Goal: Transaction & Acquisition: Purchase product/service

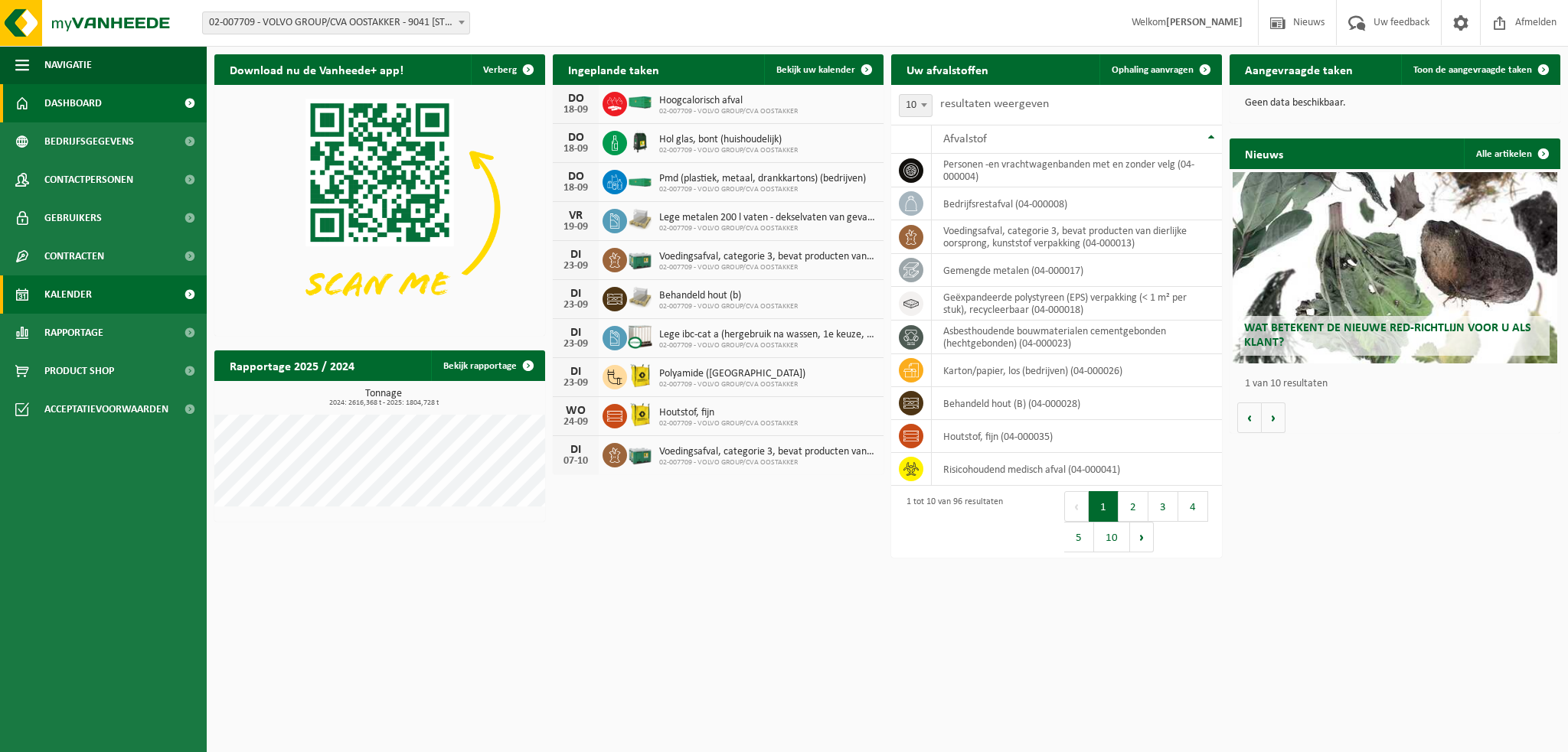
click at [101, 299] on link "Kalender" at bounding box center [103, 294] width 207 height 38
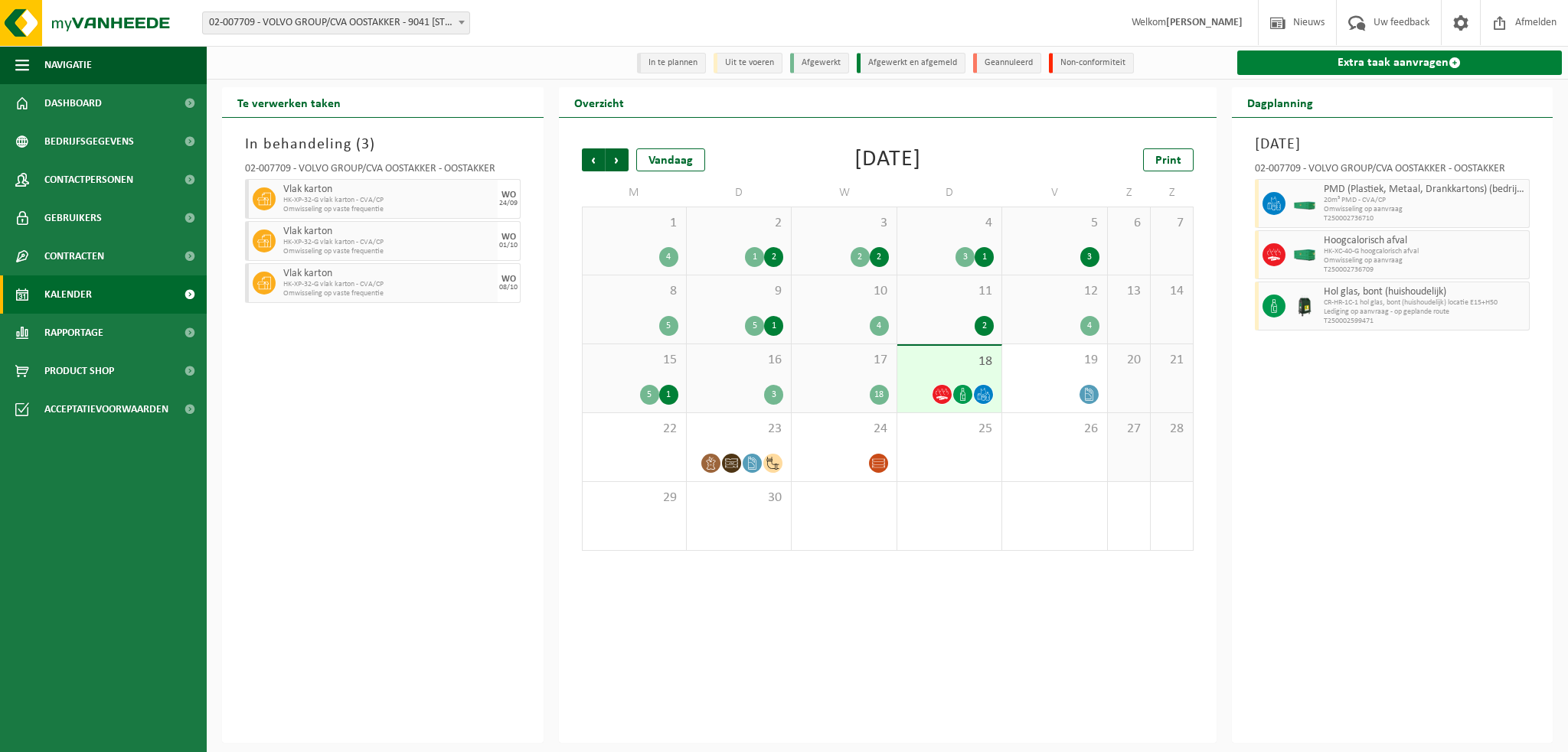
click at [1306, 63] on link "Extra taak aanvragen" at bounding box center [1400, 63] width 325 height 25
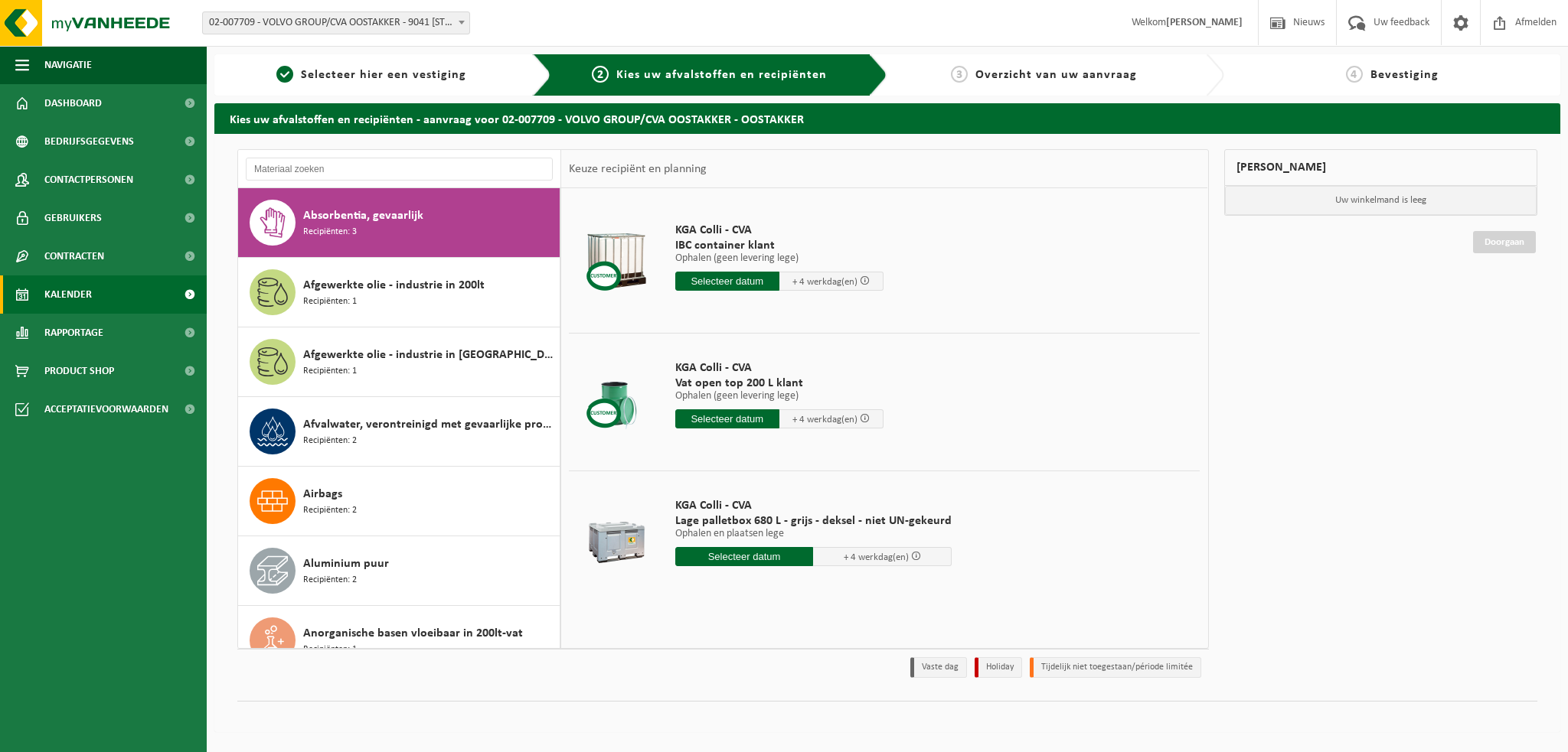
click at [67, 288] on span "Kalender" at bounding box center [68, 294] width 48 height 38
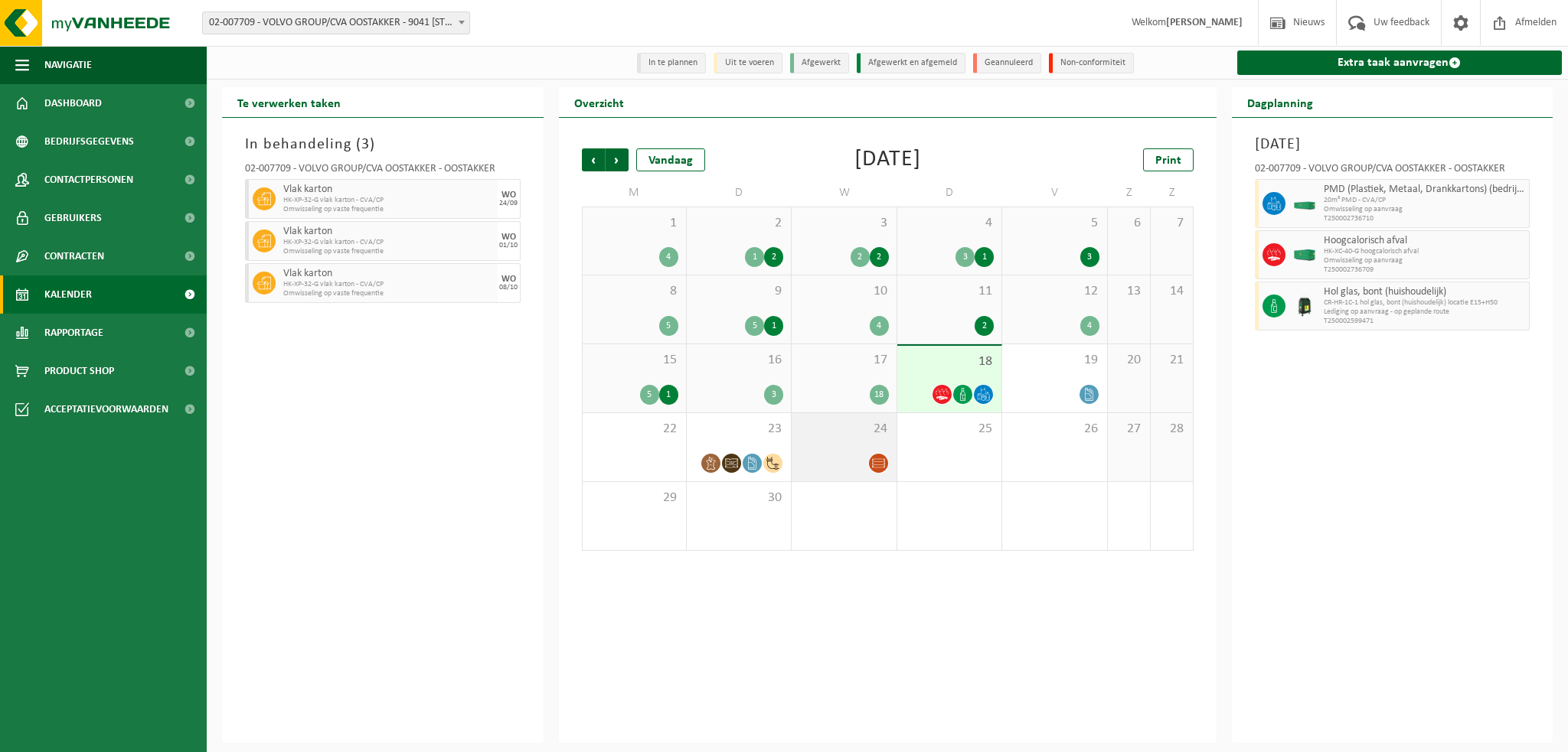
click at [830, 449] on div "24" at bounding box center [844, 446] width 104 height 68
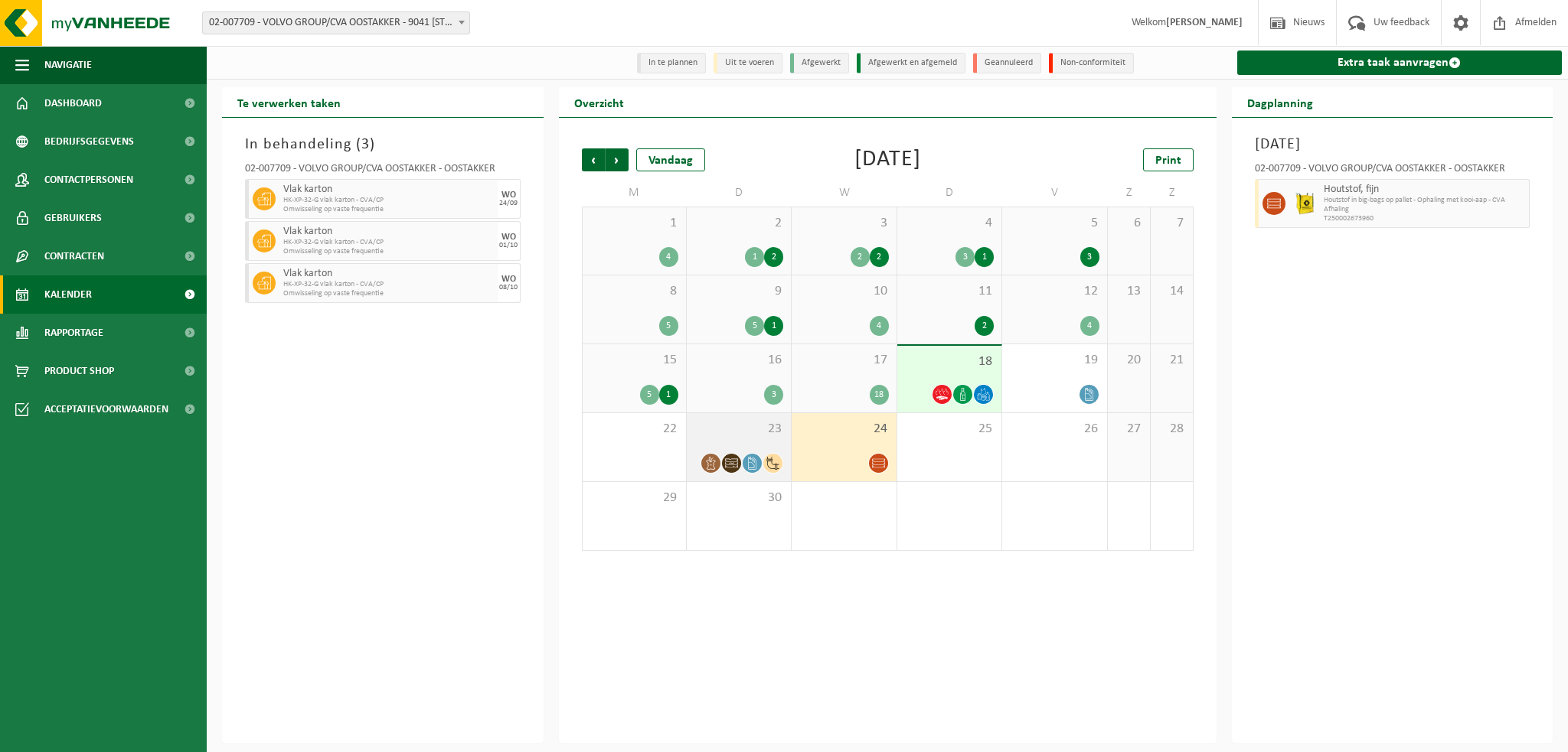
click at [743, 459] on div at bounding box center [738, 463] width 89 height 20
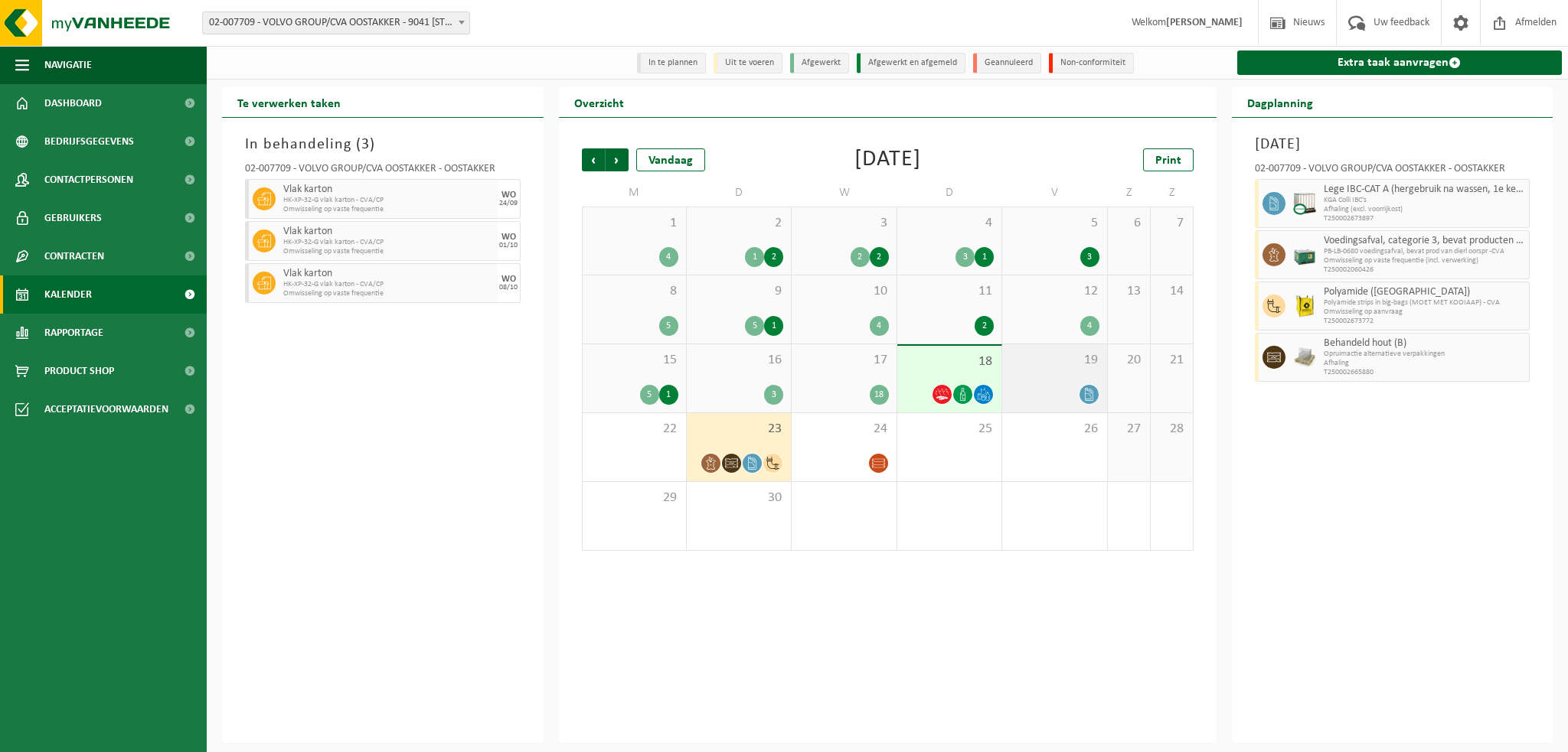
click at [1014, 394] on div at bounding box center [1054, 394] width 89 height 20
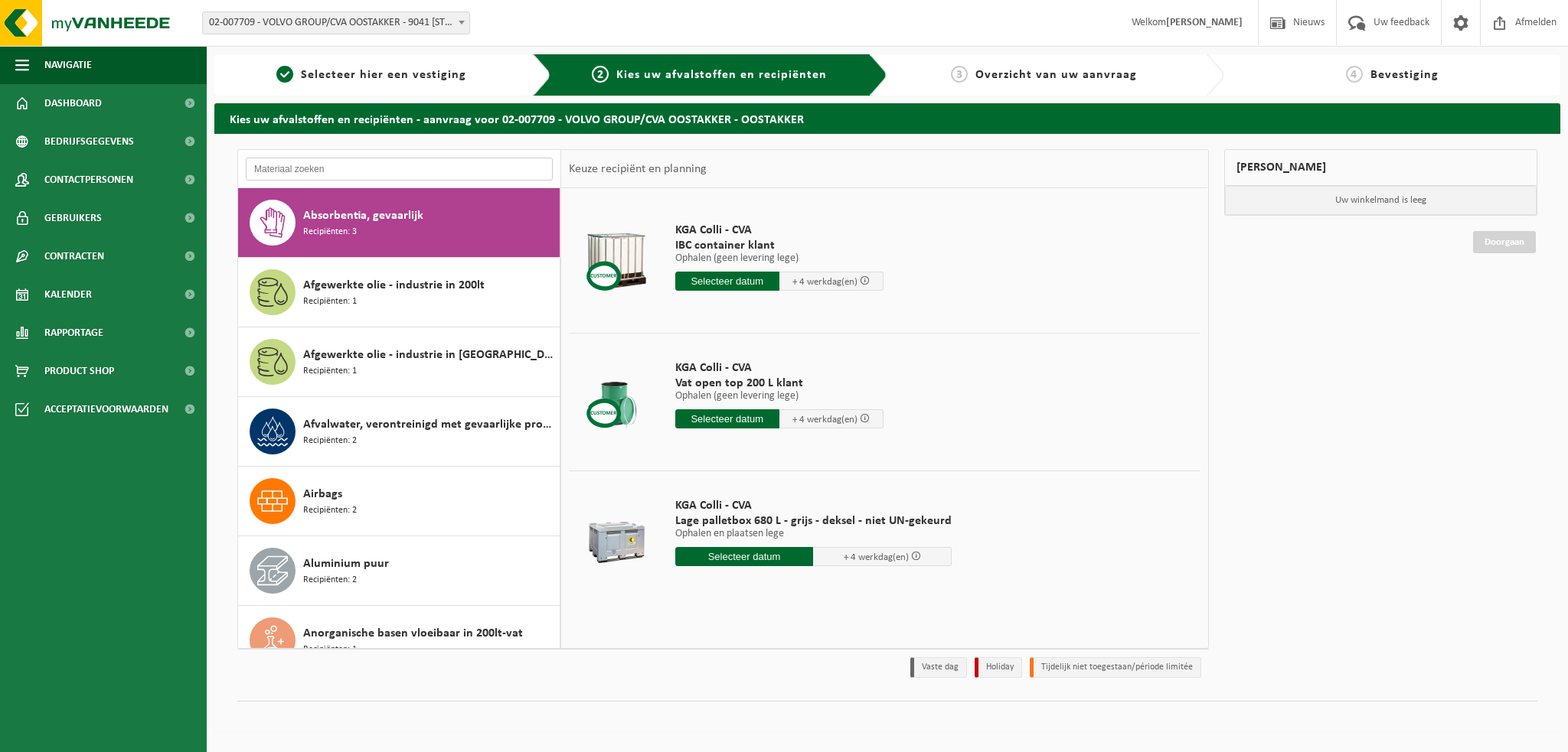
click at [278, 171] on input "text" at bounding box center [399, 169] width 307 height 23
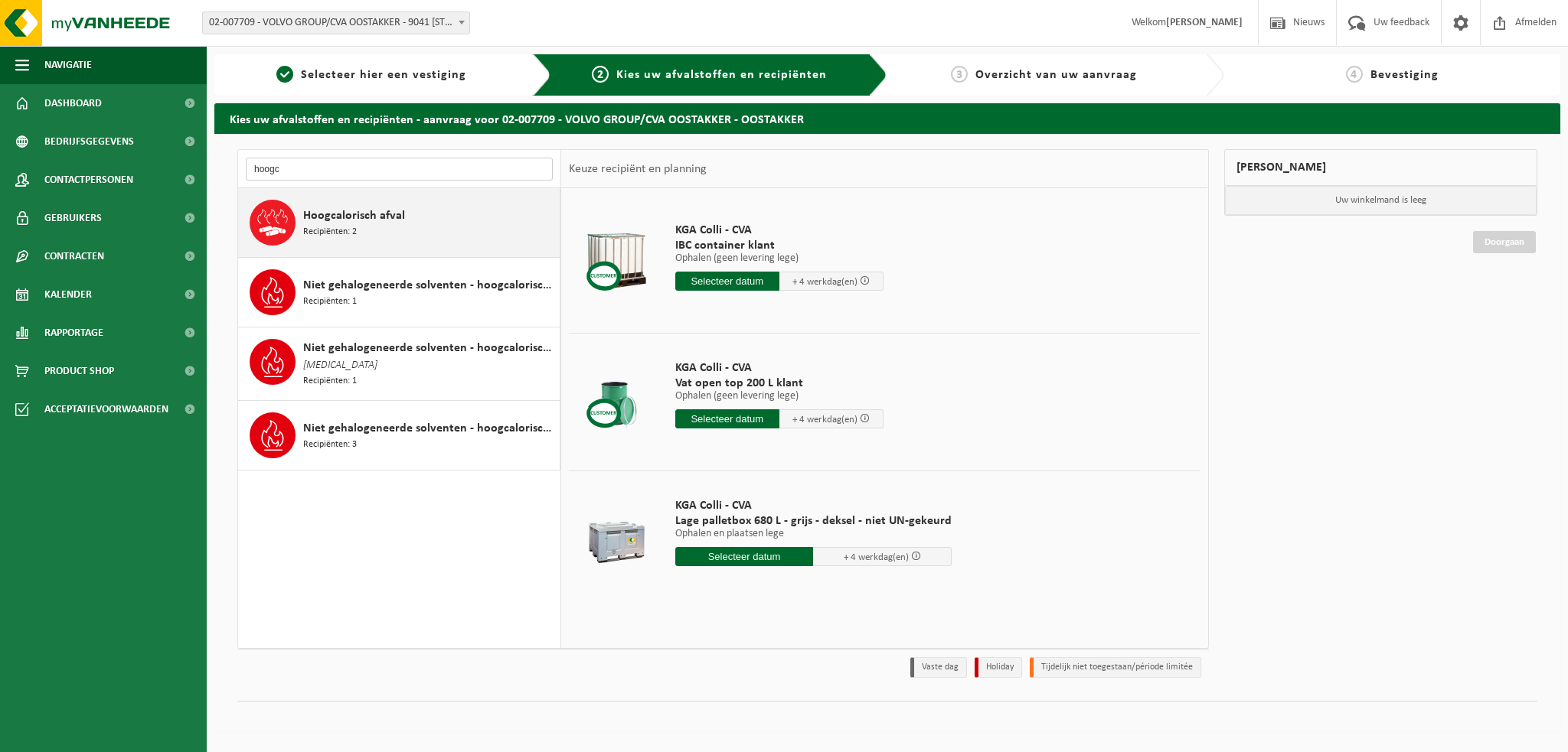
type input "hoogc"
click at [354, 221] on span "Hoogcalorisch afval" at bounding box center [354, 216] width 102 height 18
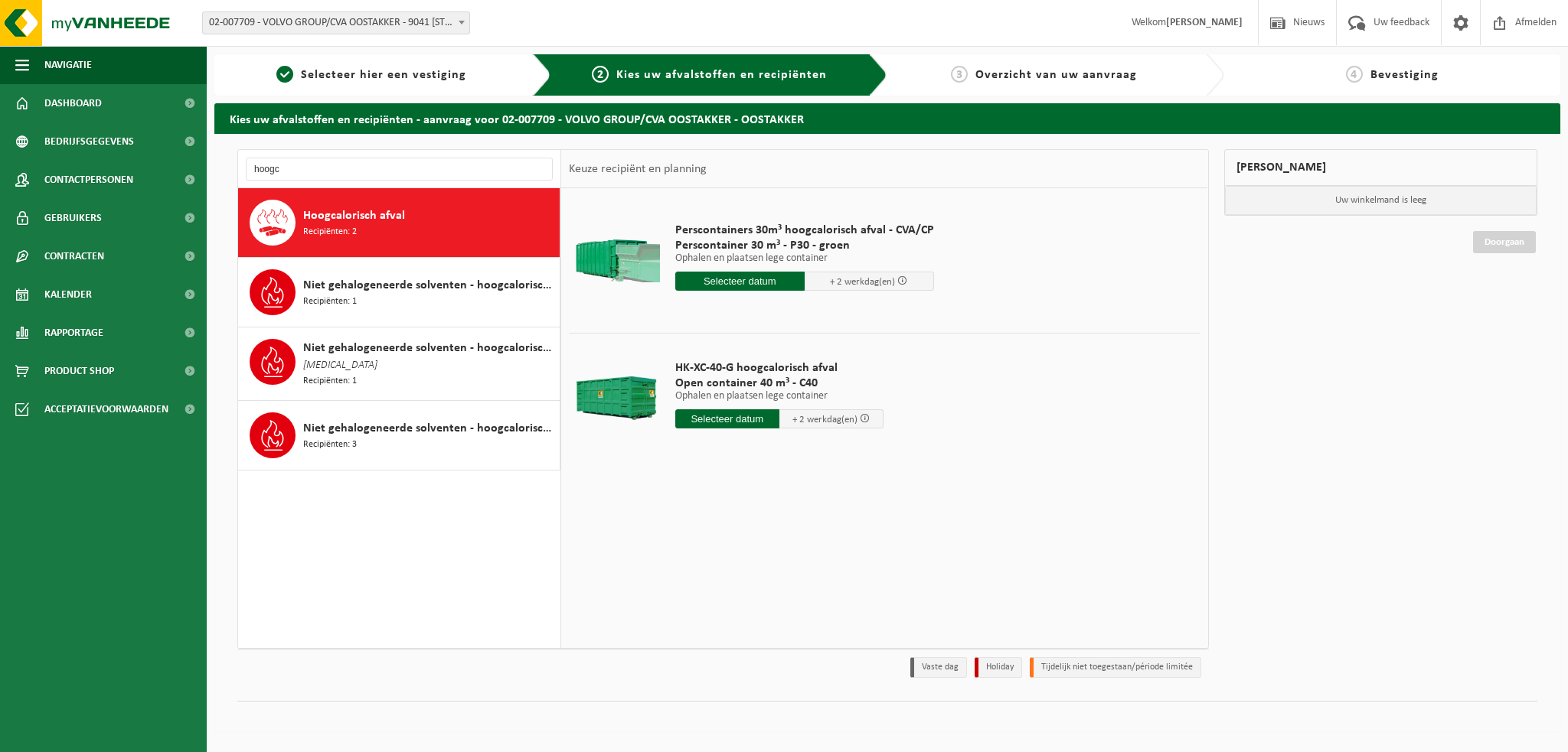
click at [778, 284] on input "text" at bounding box center [740, 282] width 129 height 19
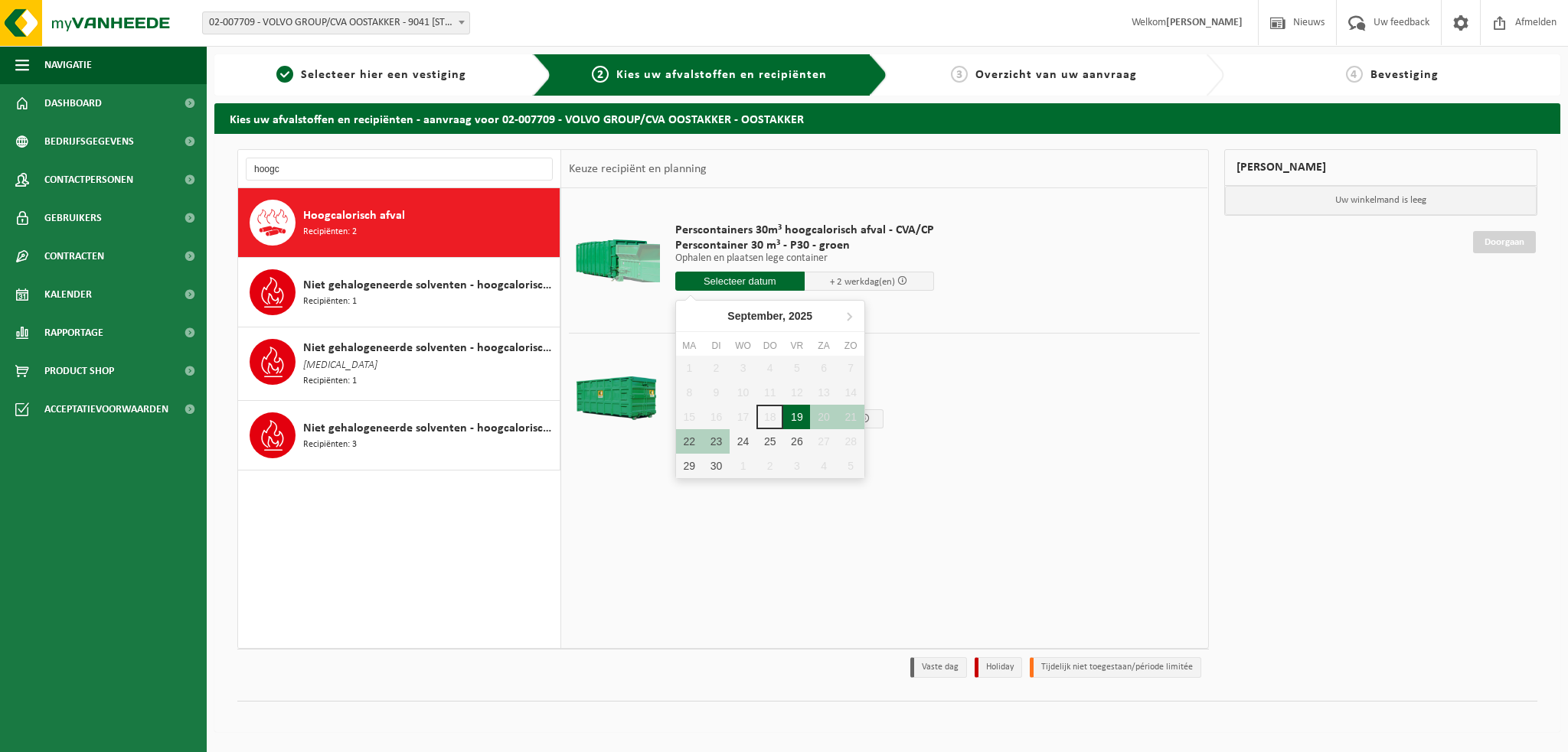
click at [799, 416] on div "19" at bounding box center [796, 417] width 26 height 25
type input "Van [DATE]"
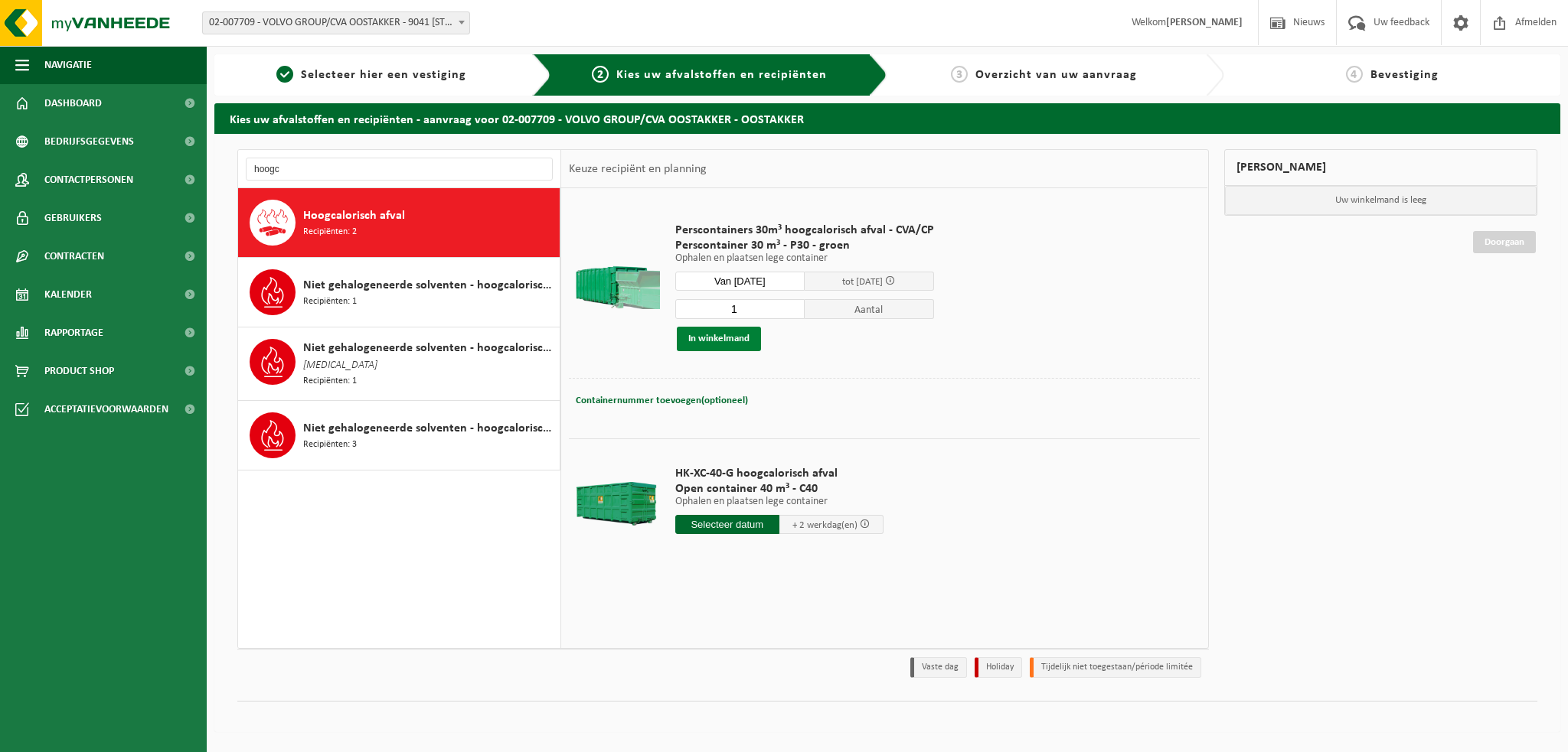
click at [711, 335] on button "In winkelmand" at bounding box center [719, 339] width 85 height 25
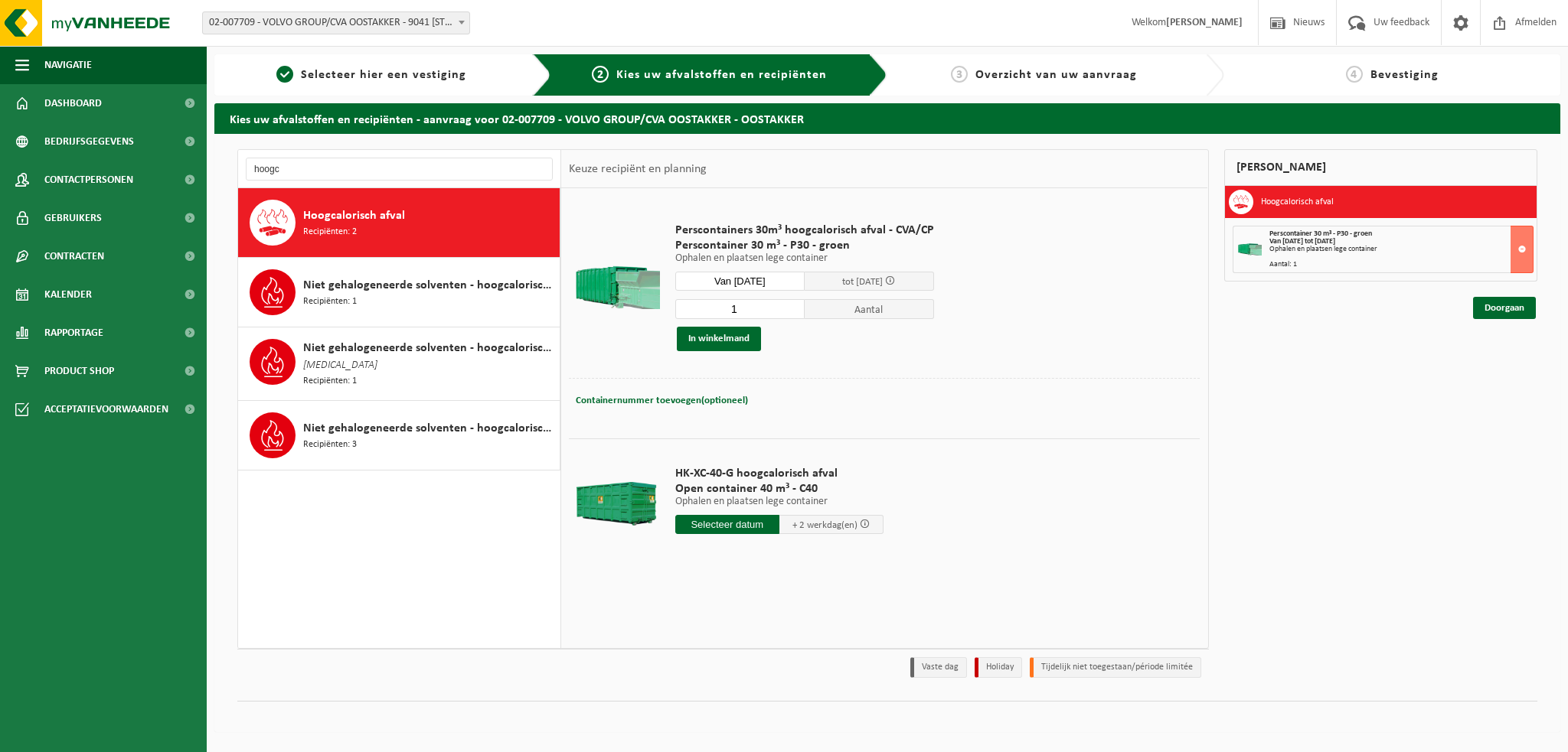
click at [578, 495] on div at bounding box center [616, 505] width 87 height 62
click at [934, 350] on div "Perscontainers 30m³ hoogcalorisch afval - CVA/CP Perscontainer 30 m³ - P30 - gr…" at bounding box center [804, 287] width 274 height 159
click at [719, 473] on span "HK-XC-40-G hoogcalorisch afval" at bounding box center [780, 473] width 208 height 15
click at [712, 516] on input "text" at bounding box center [728, 525] width 104 height 19
click at [802, 652] on div "19" at bounding box center [796, 659] width 26 height 25
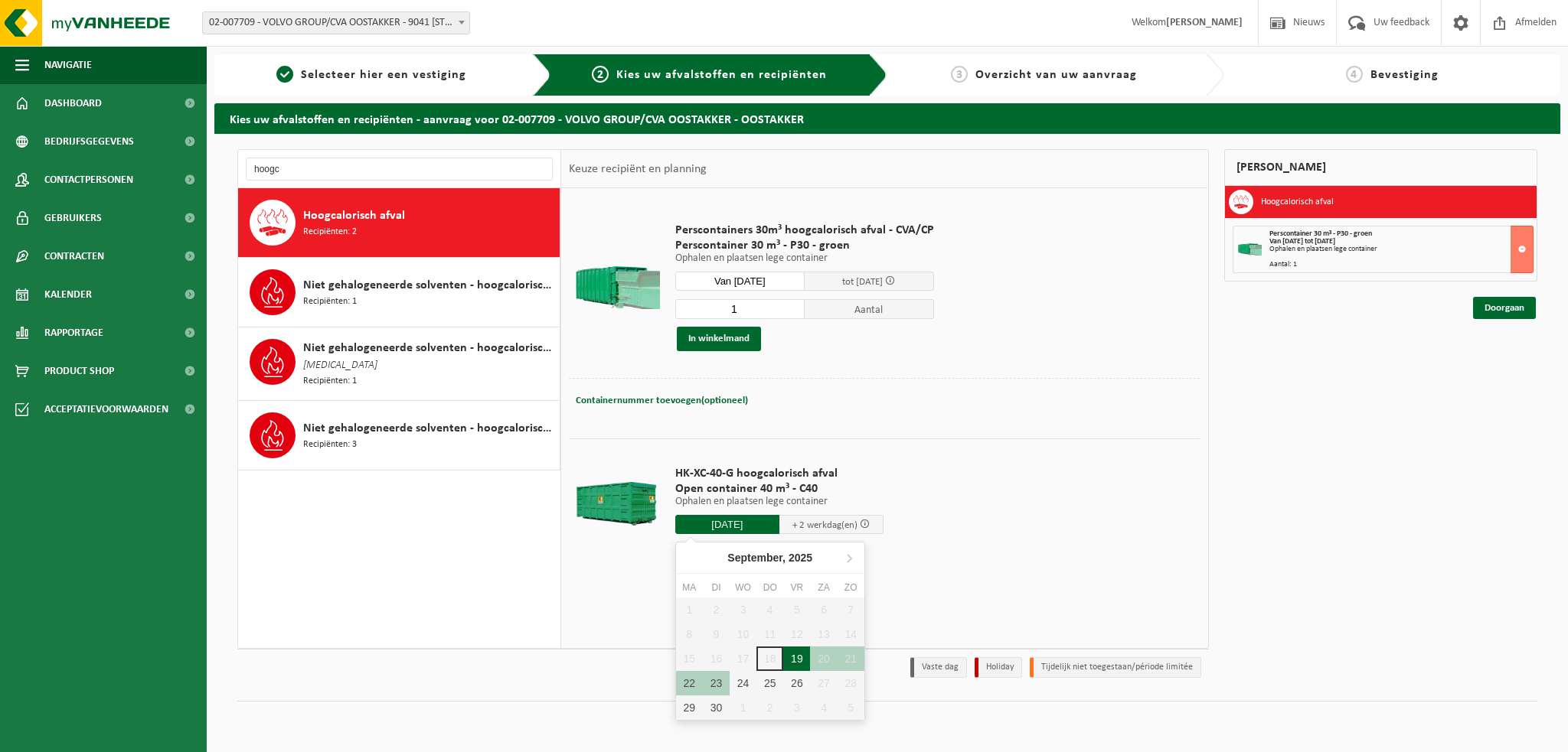
type input "Van 2025-09-19"
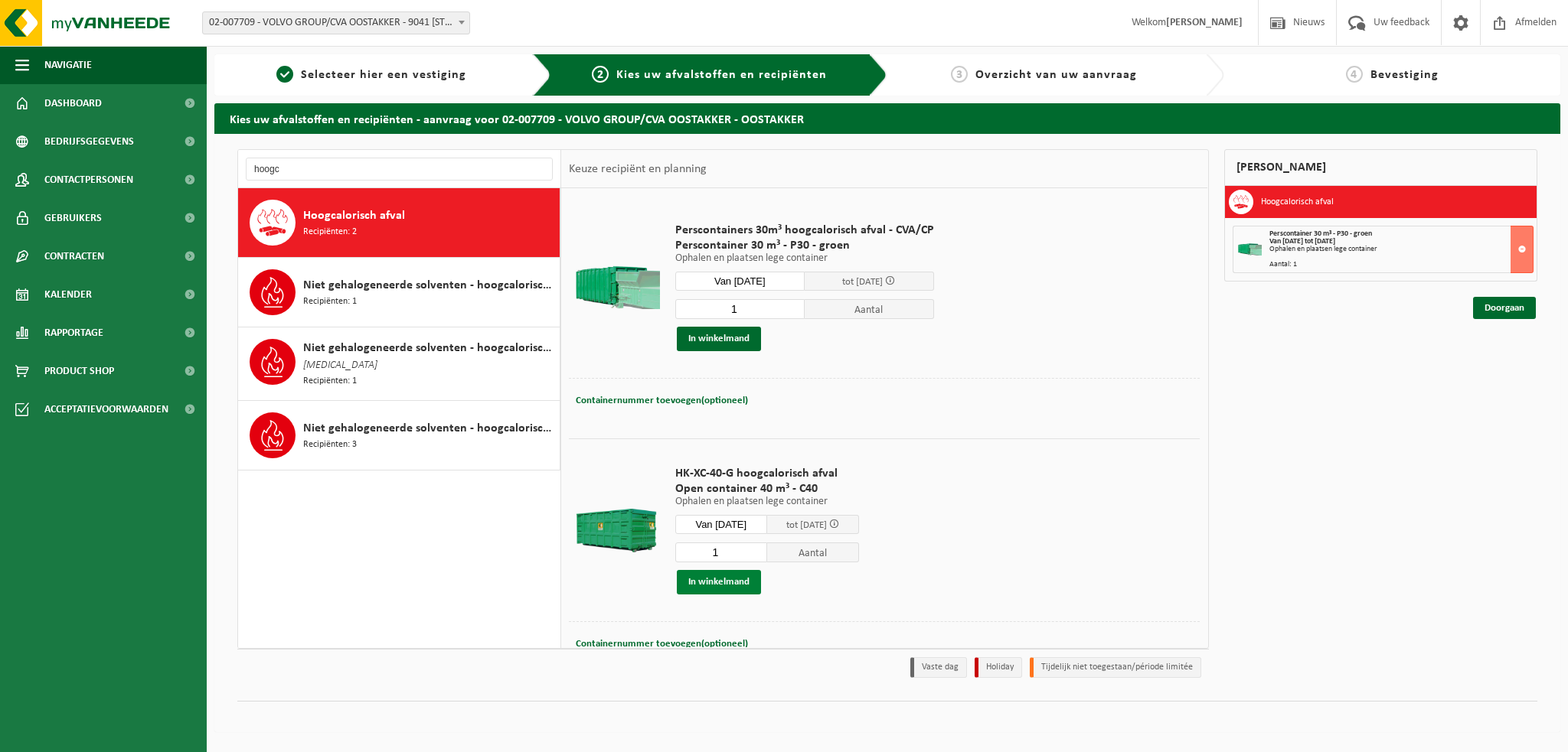
click at [727, 584] on button "In winkelmand" at bounding box center [719, 583] width 85 height 25
click at [307, 167] on input "hoogc" at bounding box center [399, 169] width 307 height 23
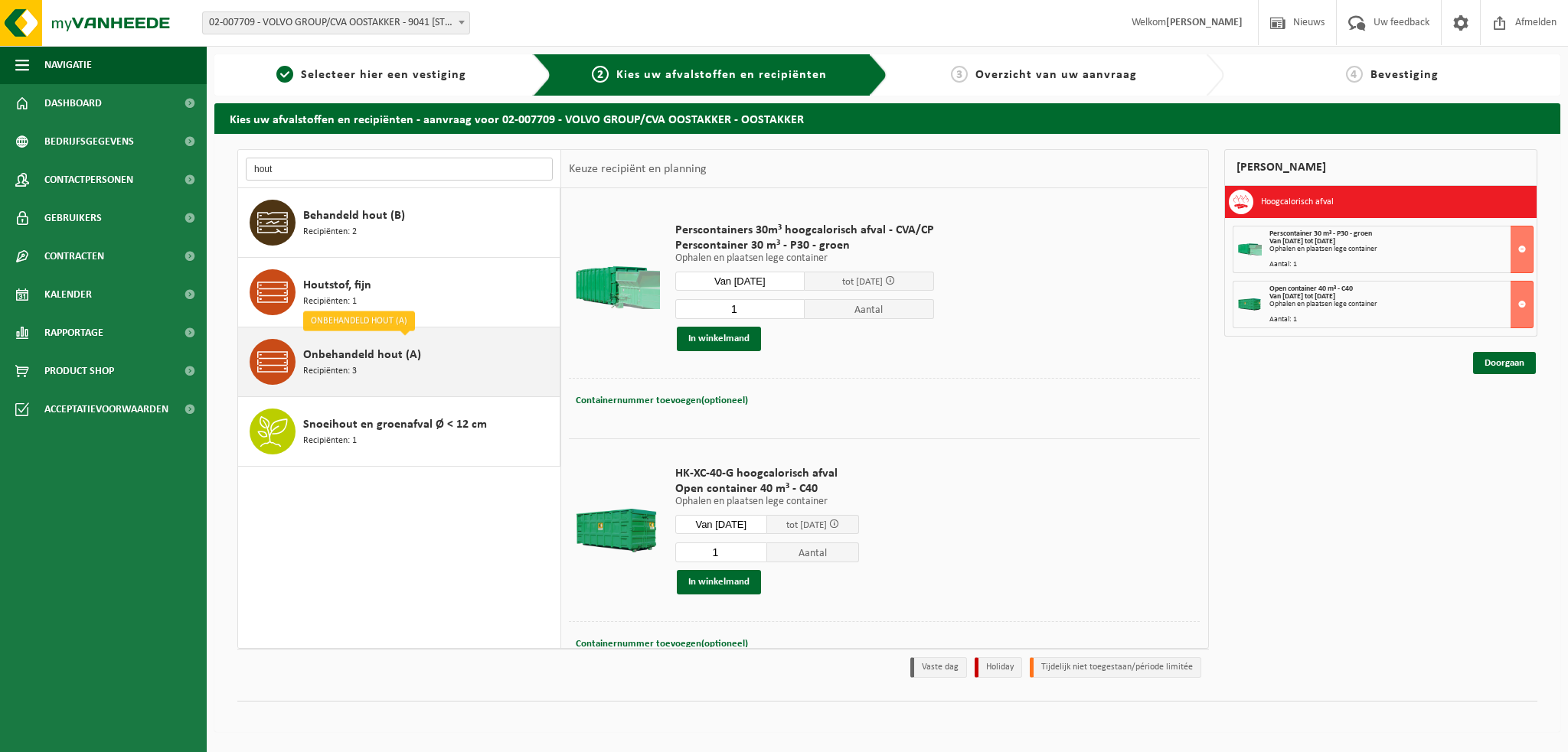
type input "hout"
click at [381, 369] on div "Onbehandeld hout (A) Recipiënten: 3" at bounding box center [429, 362] width 253 height 46
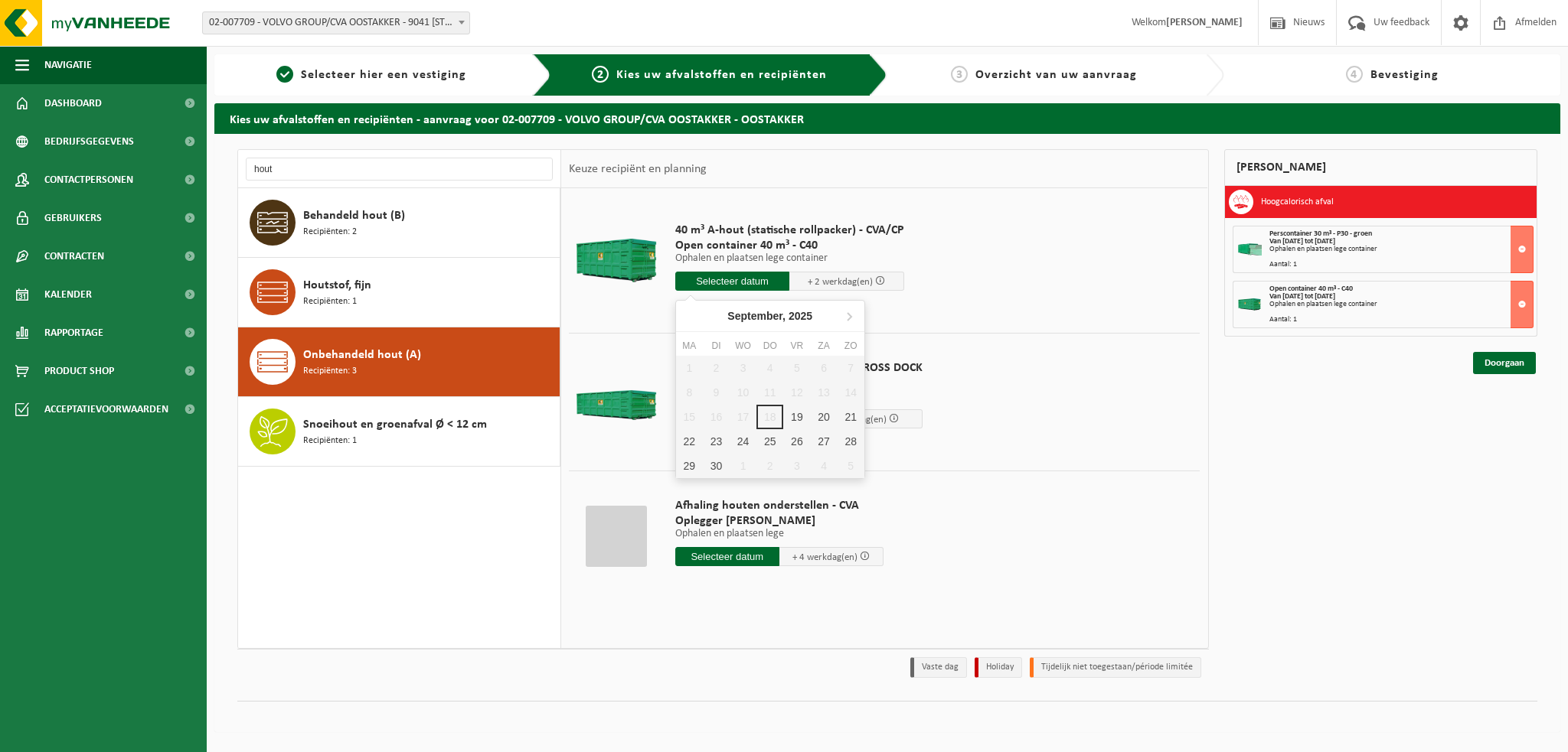
click at [730, 282] on input "text" at bounding box center [733, 282] width 115 height 19
click at [797, 411] on div "19" at bounding box center [796, 417] width 26 height 25
type input "Van 2025-09-19"
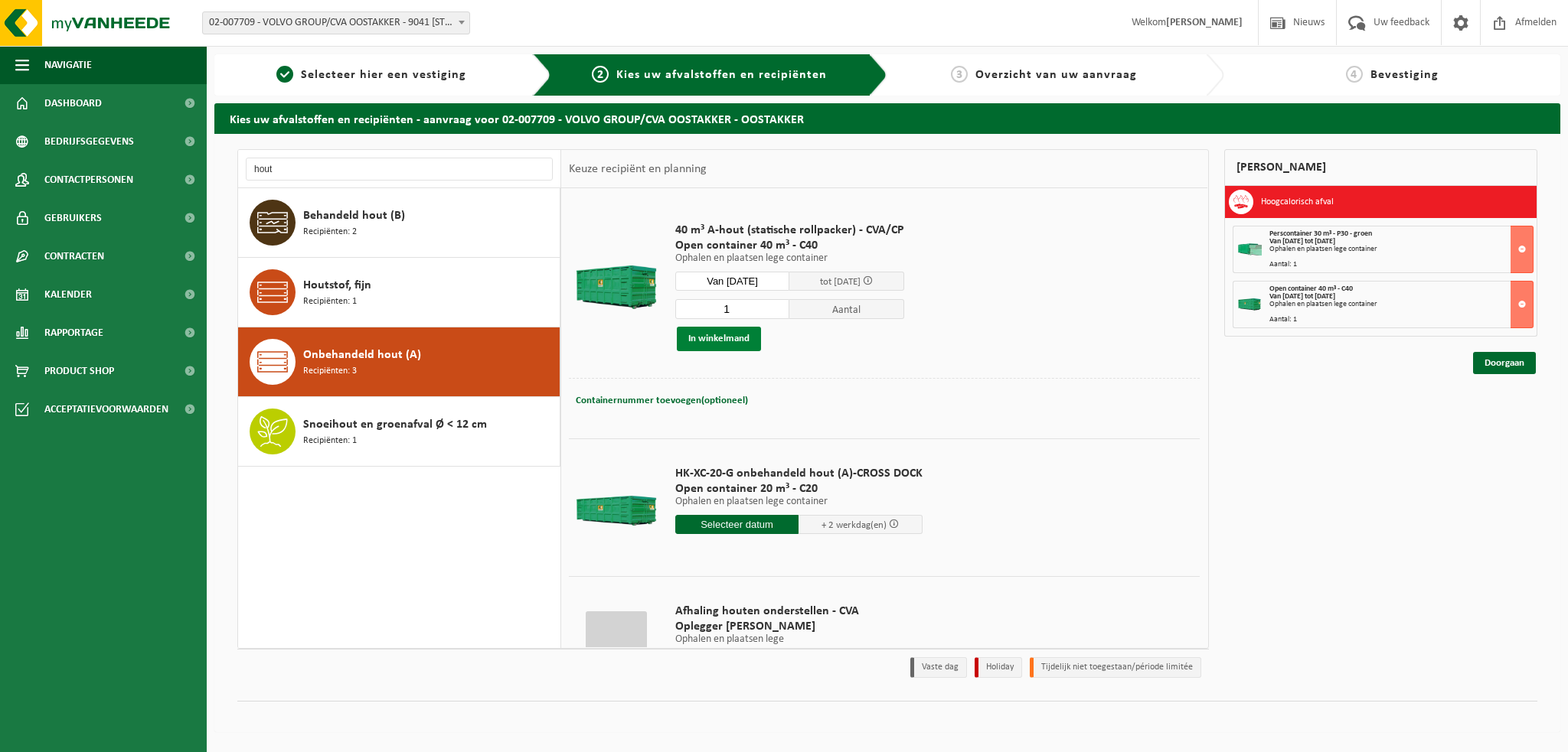
click at [729, 338] on button "In winkelmand" at bounding box center [719, 339] width 85 height 25
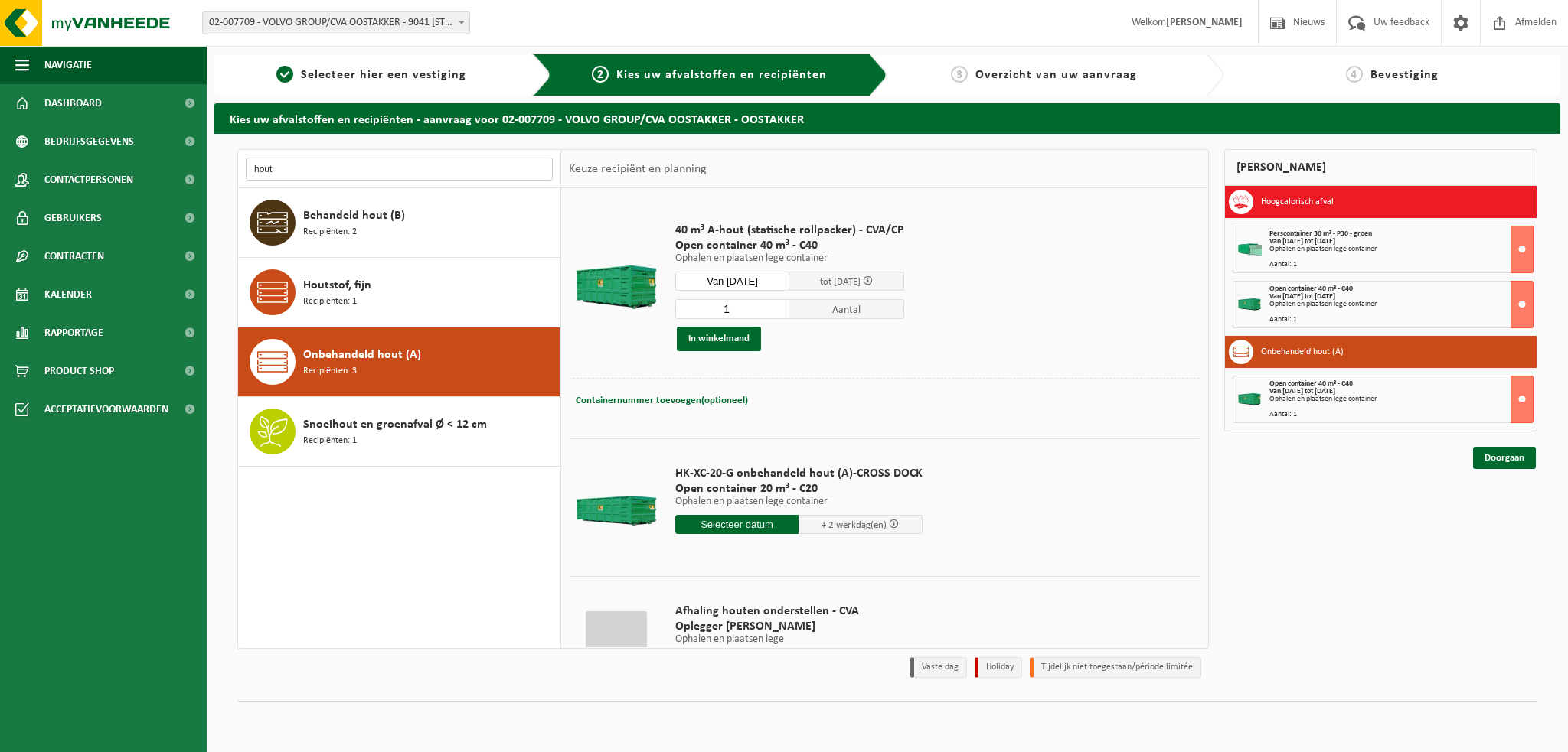
click at [319, 172] on input "hout" at bounding box center [399, 169] width 307 height 23
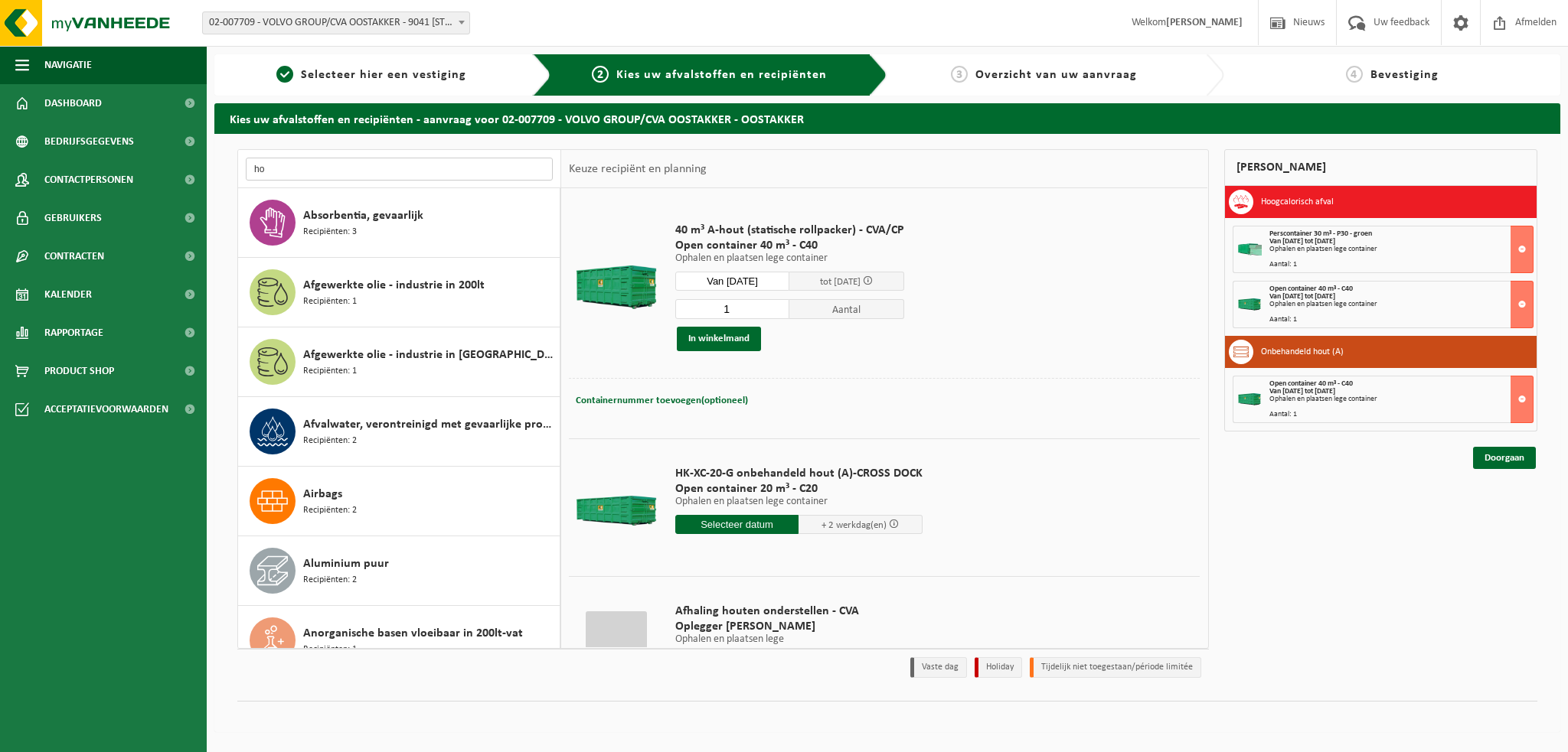
type input "h"
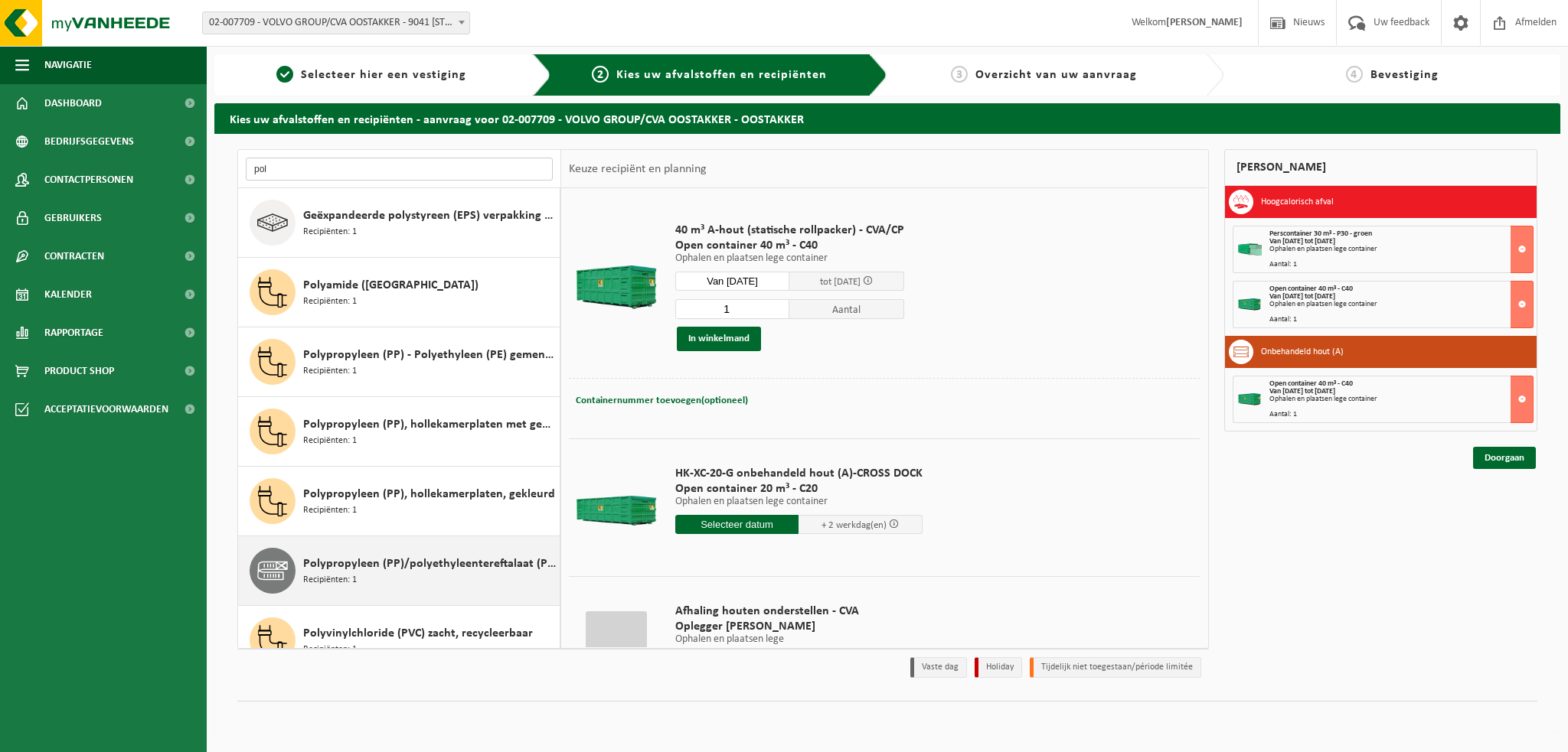
scroll to position [26, 0]
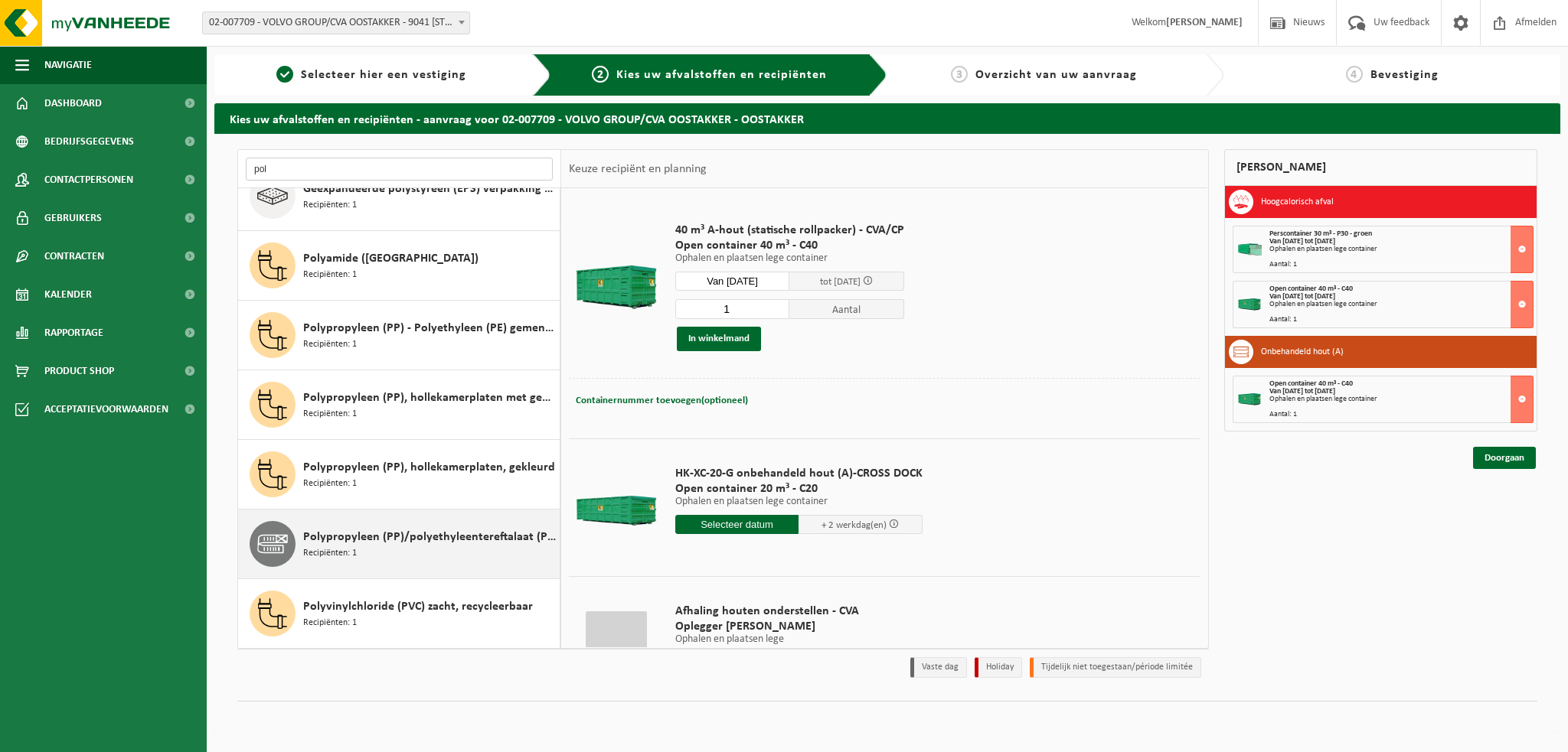
type input "pol"
click at [380, 547] on div "Polypropyleen (PP)/polyethyleentereftalaat (PET) spanbanden Recipiënten: 1" at bounding box center [429, 544] width 253 height 46
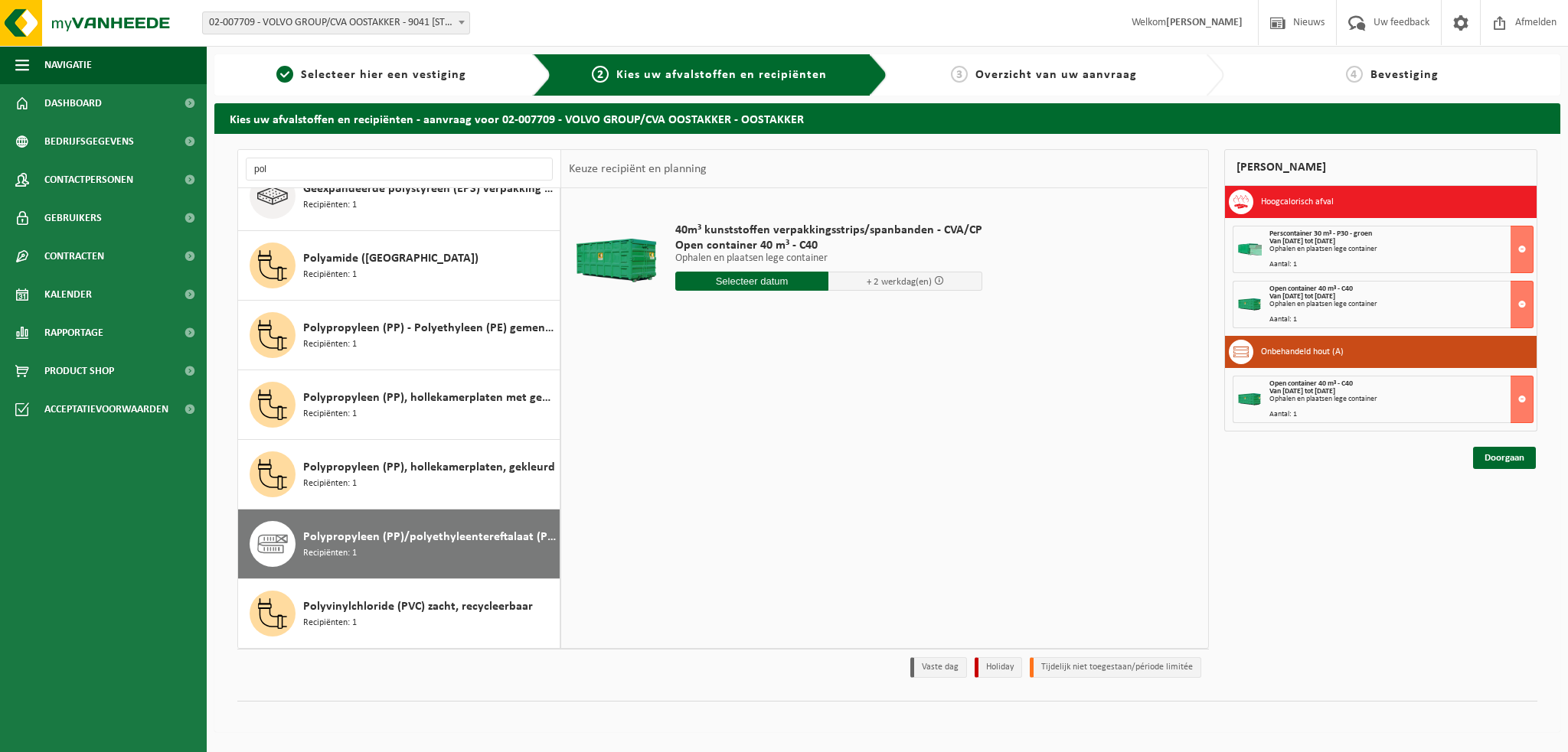
click at [775, 275] on input "text" at bounding box center [752, 282] width 154 height 19
click at [802, 419] on div "19" at bounding box center [796, 417] width 26 height 25
type input "Van 2025-09-19"
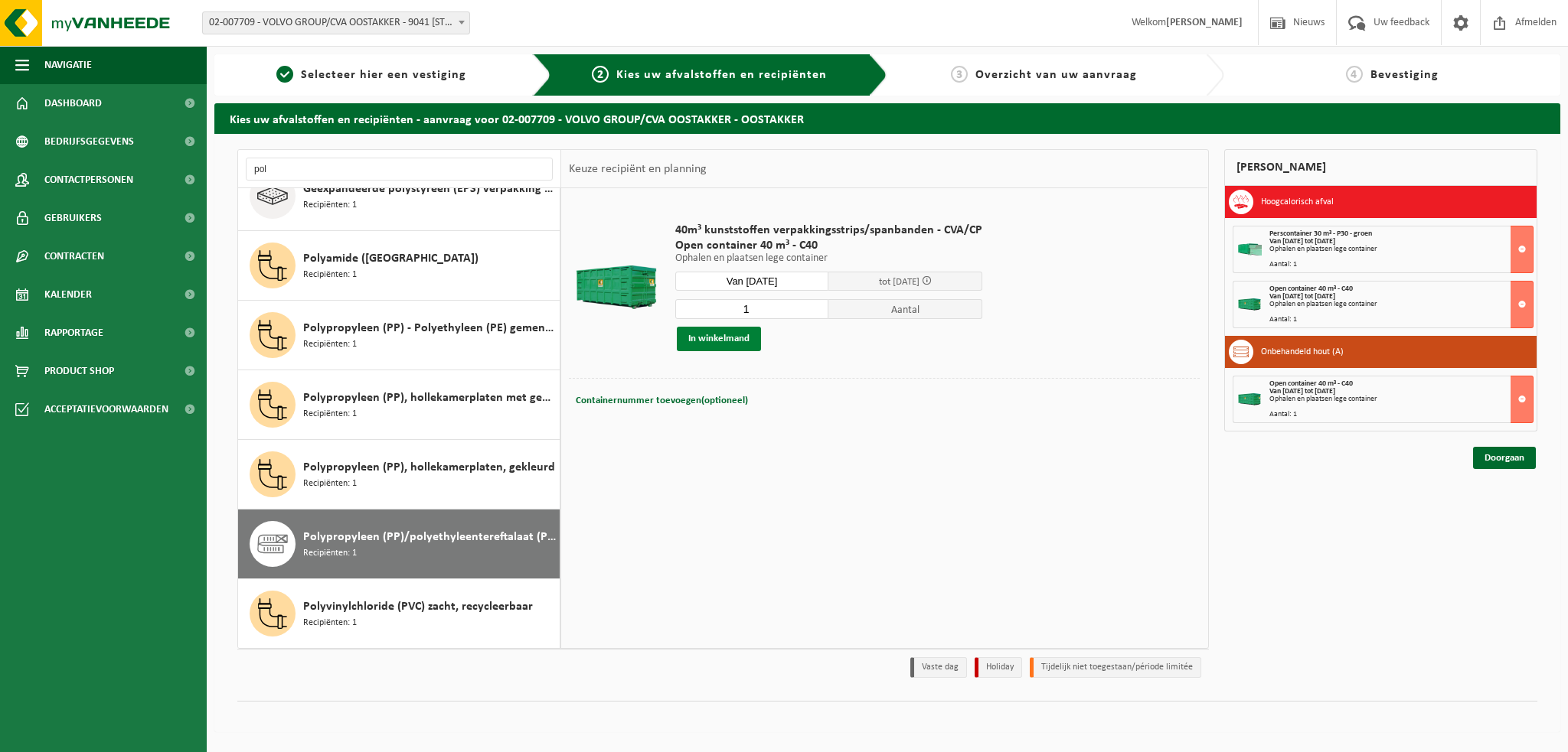
click at [706, 339] on button "In winkelmand" at bounding box center [719, 339] width 85 height 25
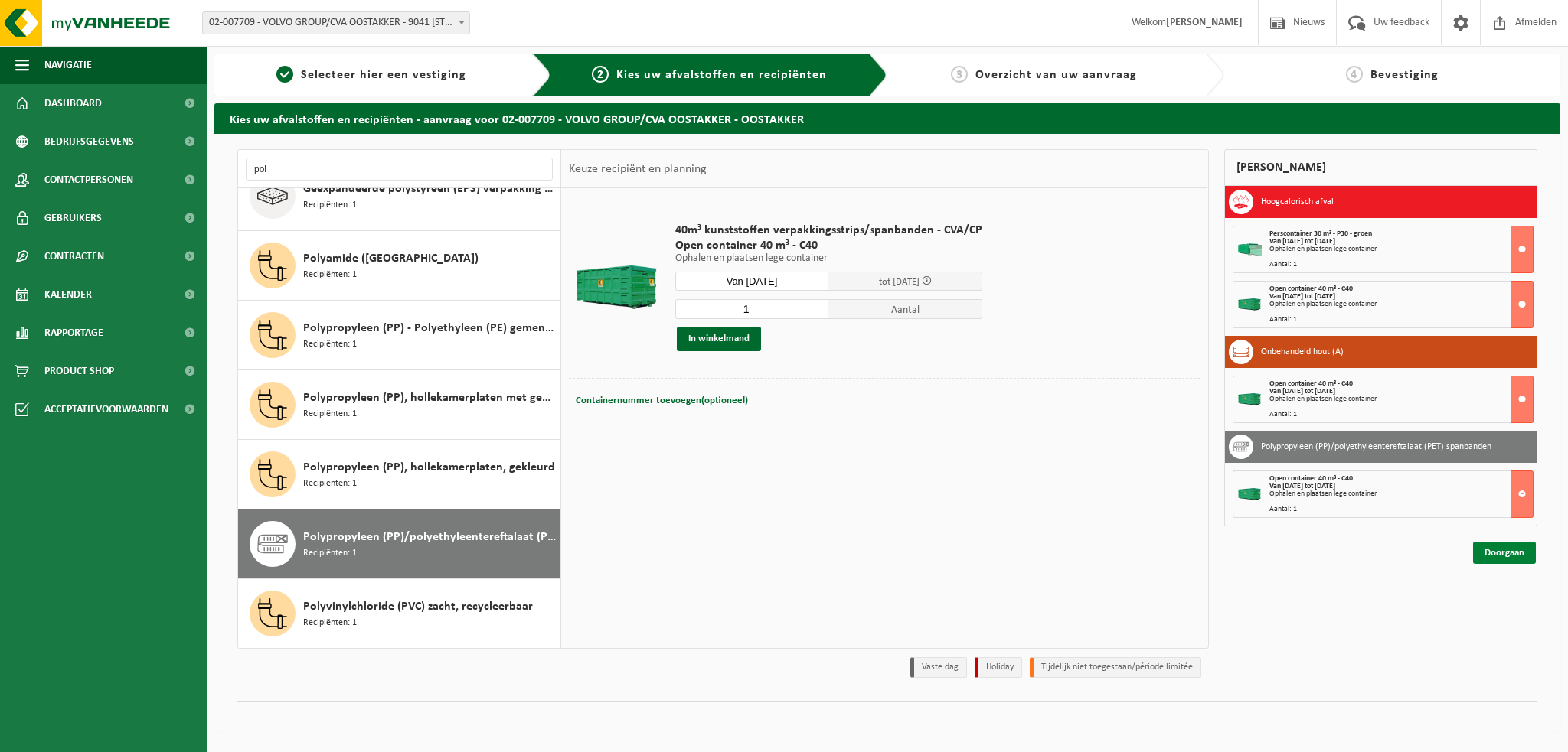
click at [1498, 553] on link "Doorgaan" at bounding box center [1504, 552] width 63 height 22
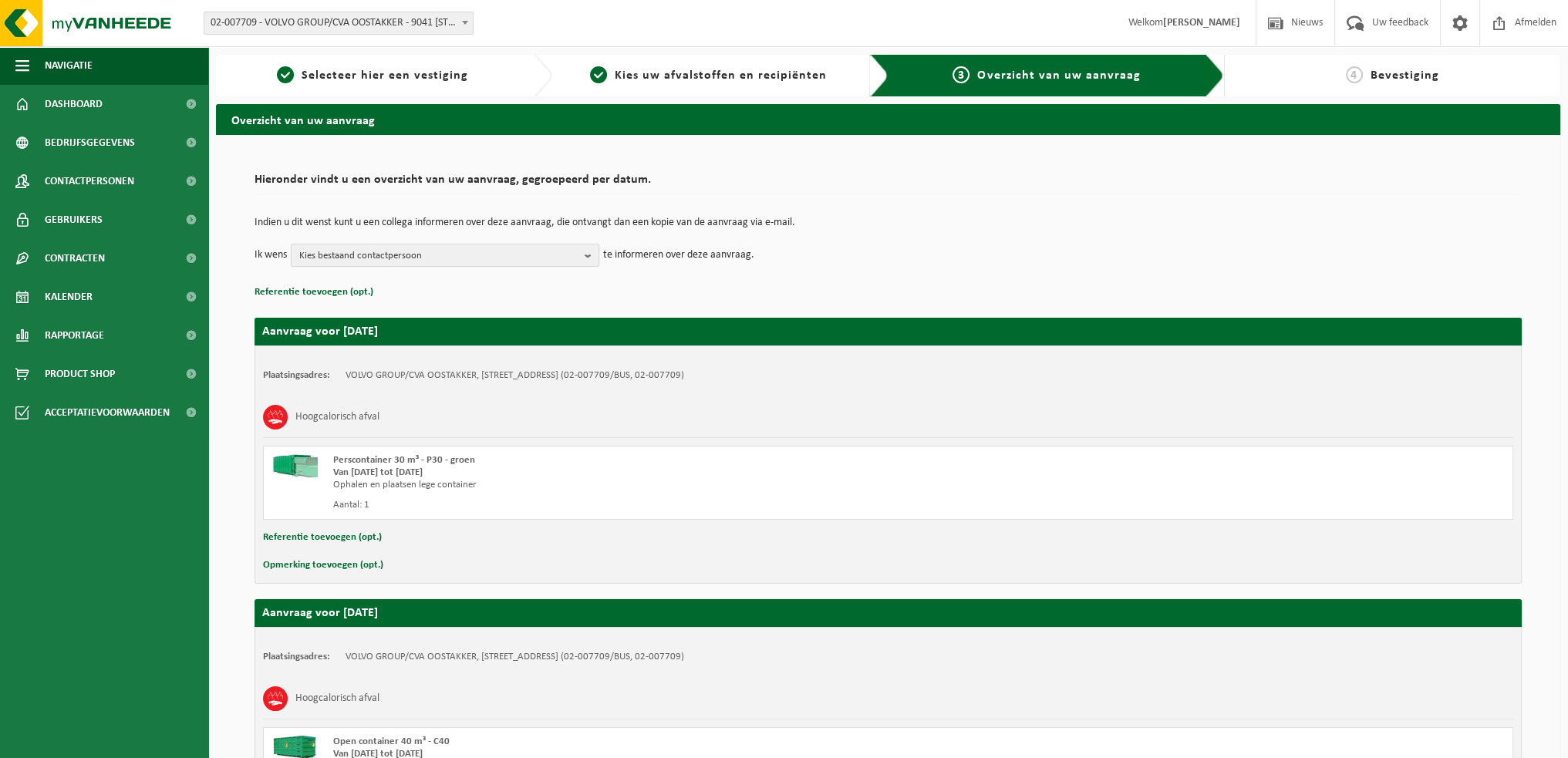
click at [575, 257] on span "Kies bestaand contactpersoon" at bounding box center [438, 257] width 280 height 23
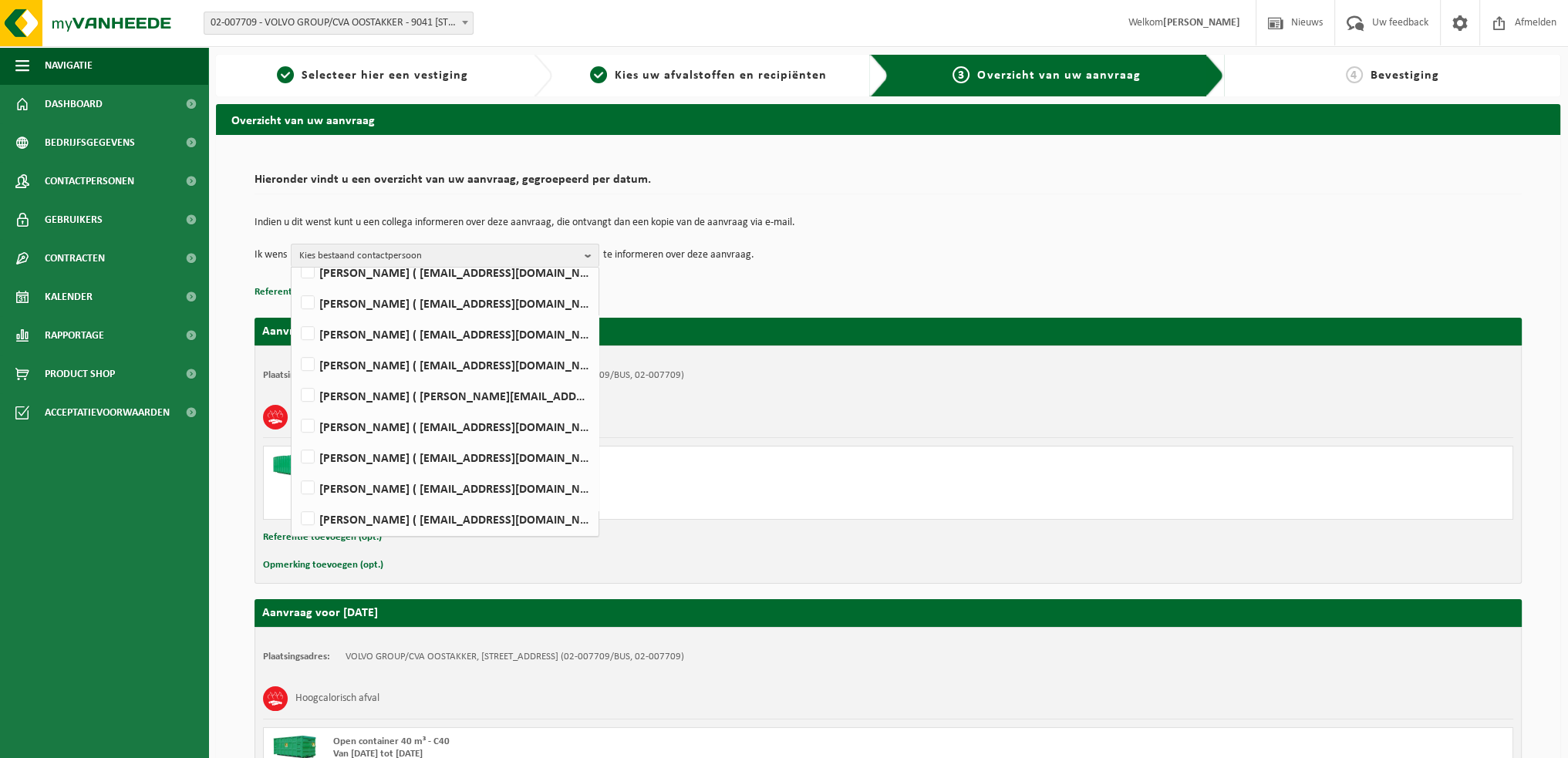
scroll to position [856, 0]
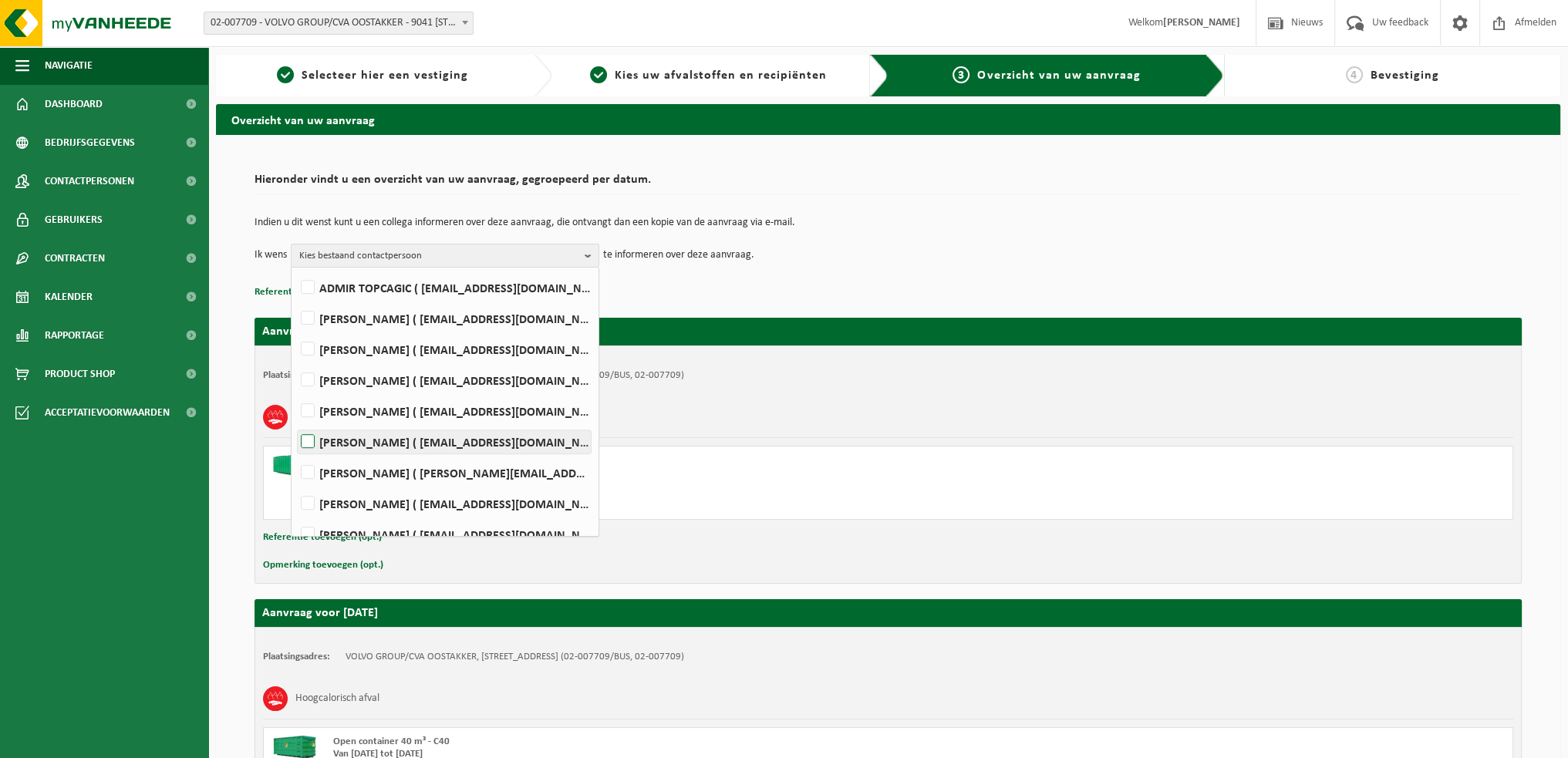
click at [311, 444] on label "[PERSON_NAME] ( [EMAIL_ADDRESS][DOMAIN_NAME] )" at bounding box center [445, 442] width 293 height 23
click at [295, 422] on input "[PERSON_NAME] ( [EMAIL_ADDRESS][DOMAIN_NAME] )" at bounding box center [295, 422] width 1 height 1
checkbox input "true"
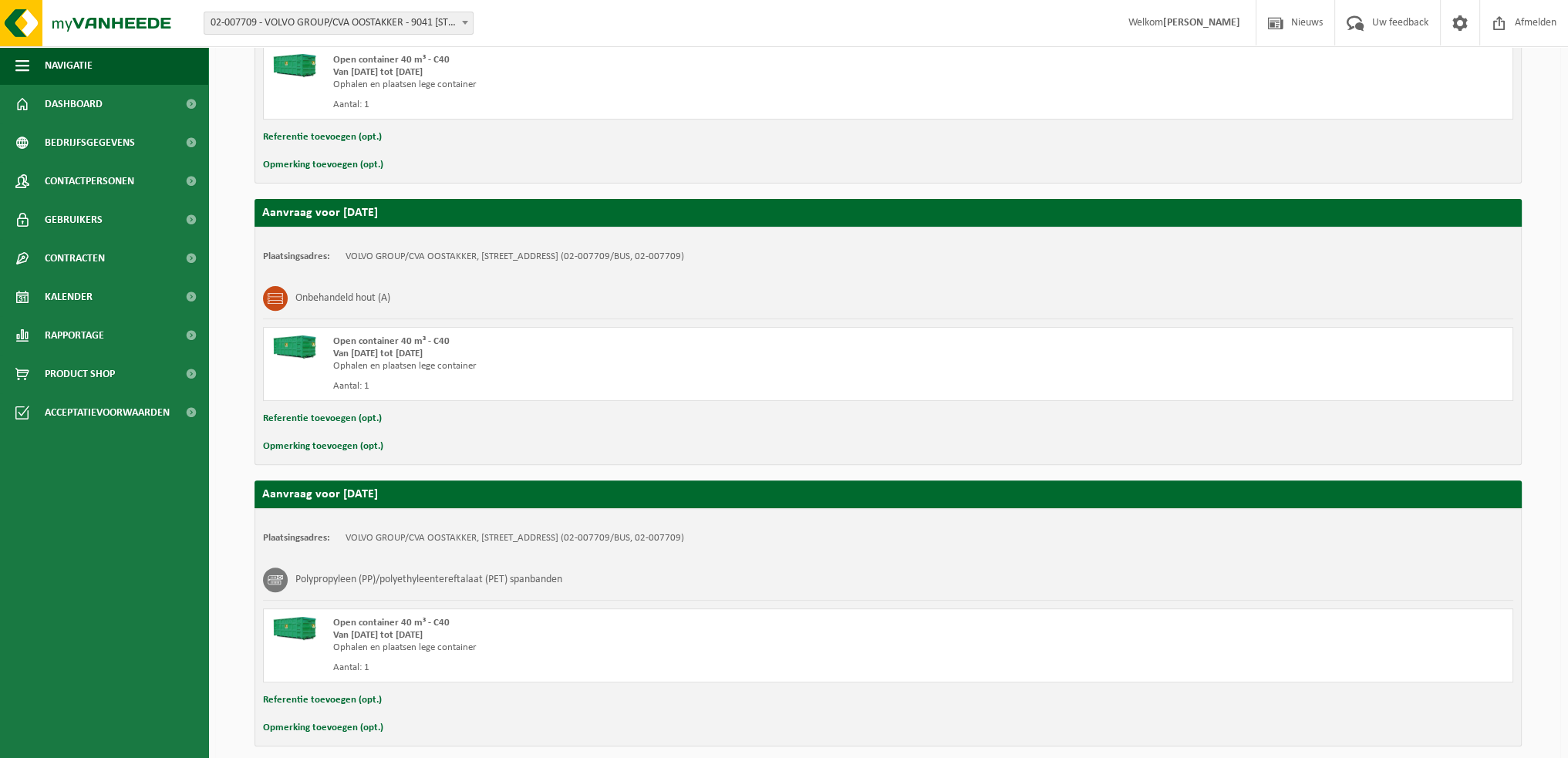
scroll to position [745, 0]
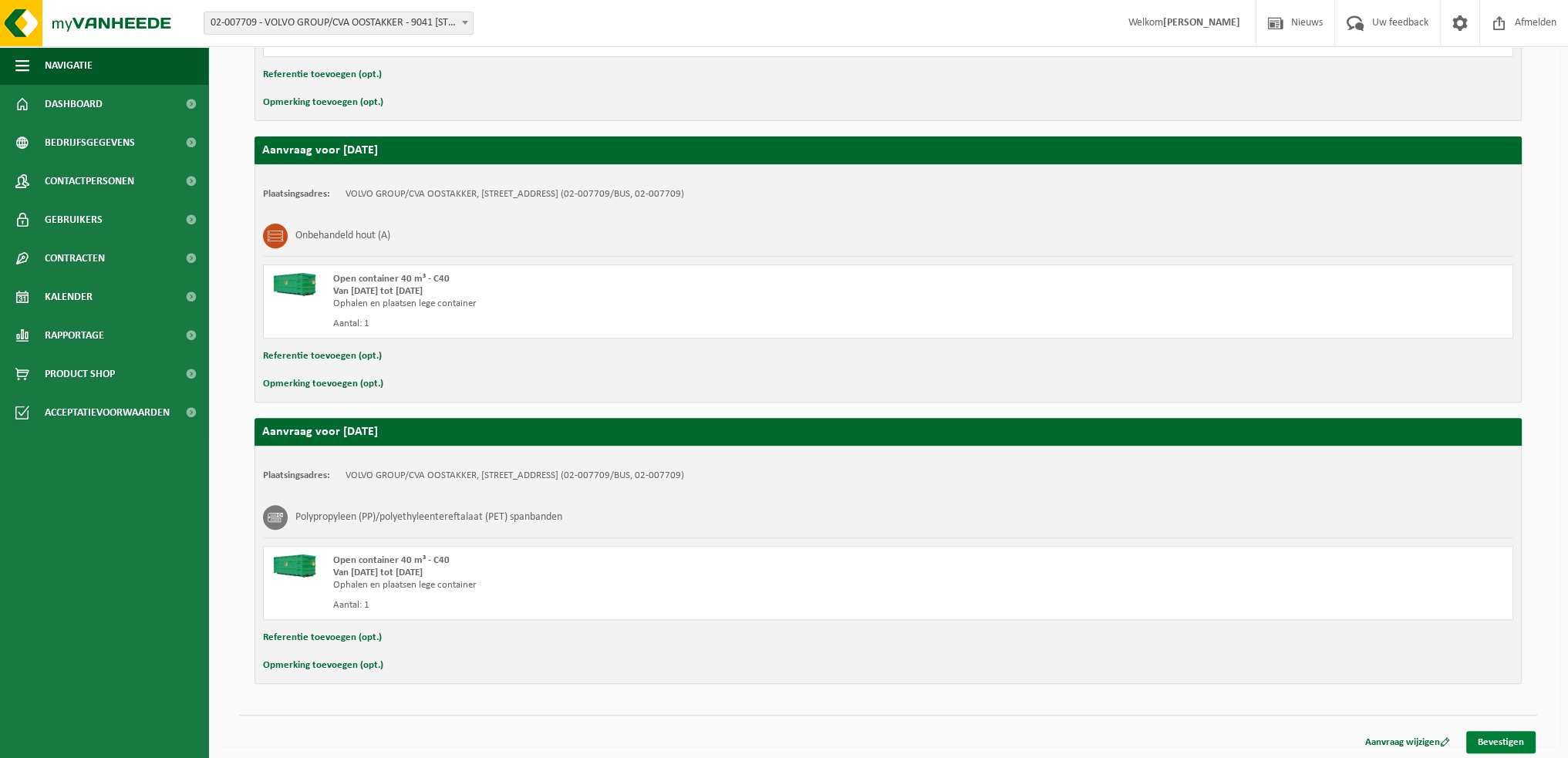
click at [1502, 731] on link "Bevestigen" at bounding box center [1501, 742] width 69 height 22
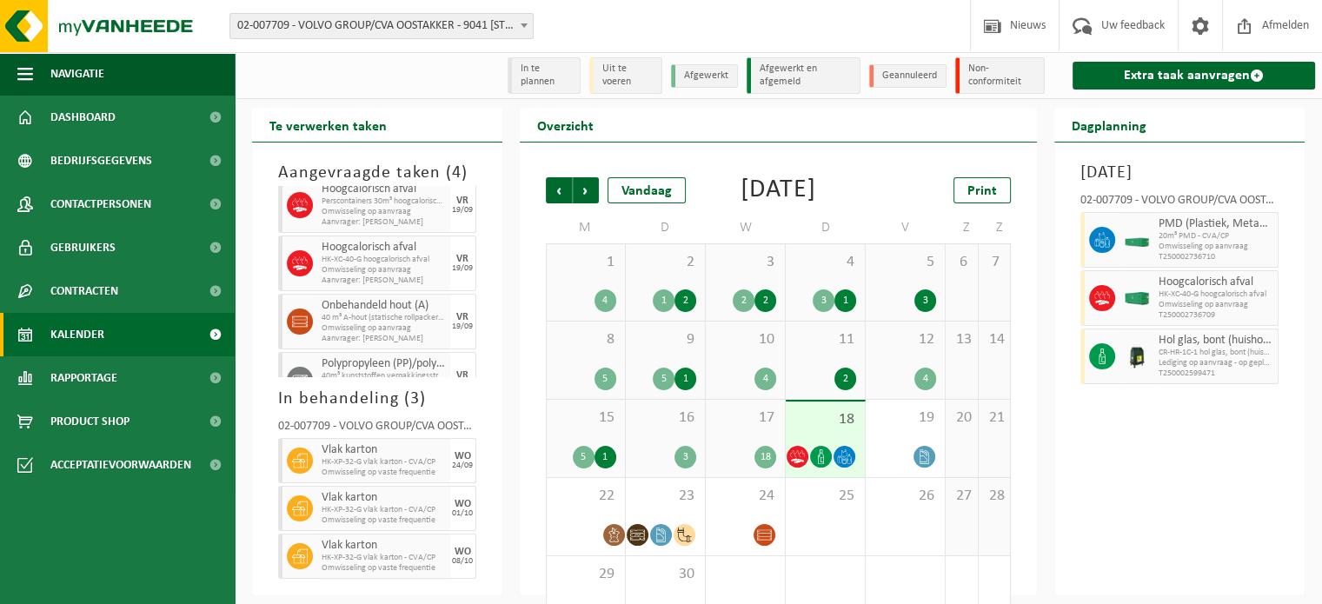
scroll to position [66, 0]
